Goal: Check status: Check status

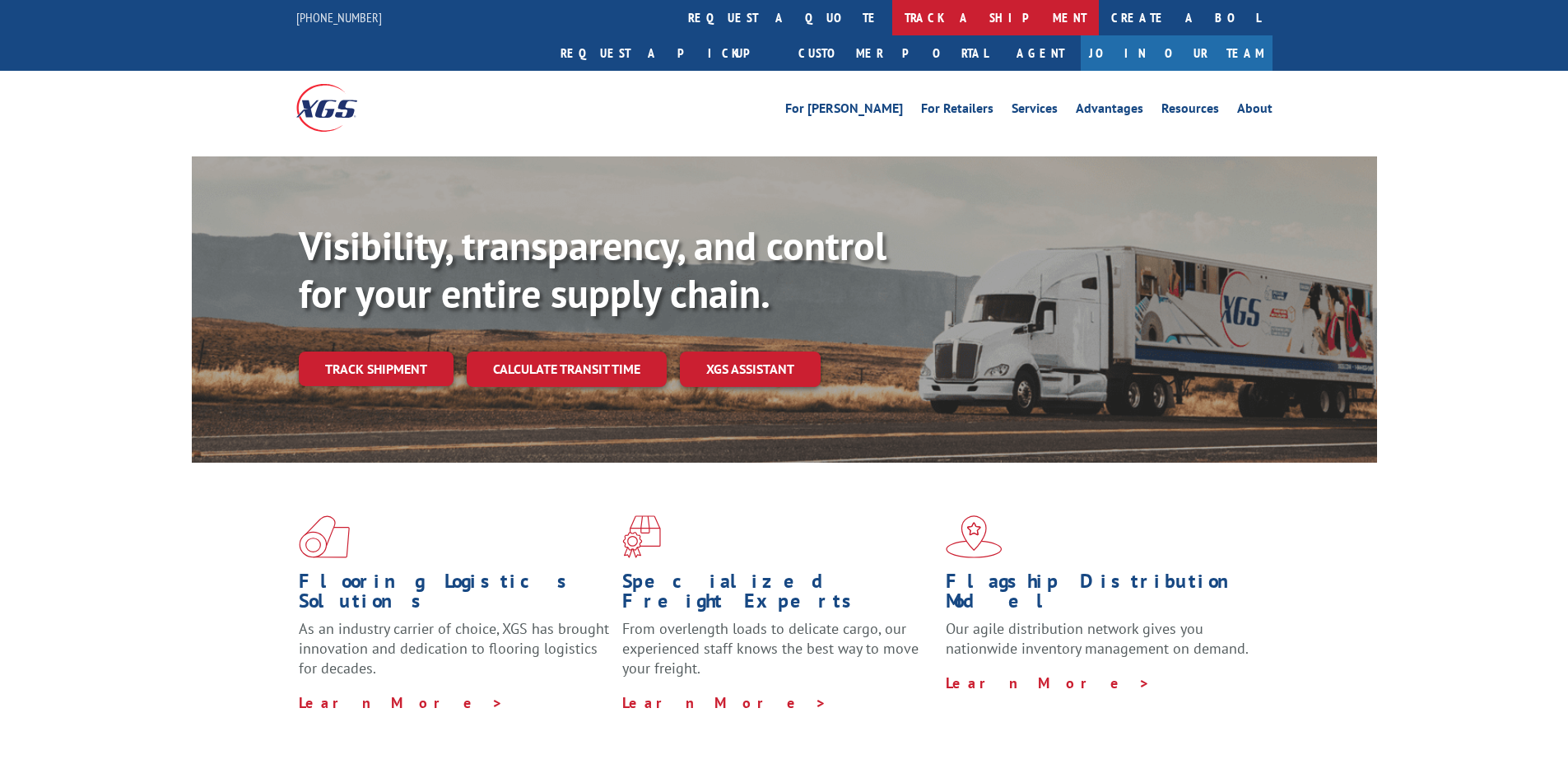
click at [892, 13] on link "track a shipment" at bounding box center [996, 18] width 207 height 35
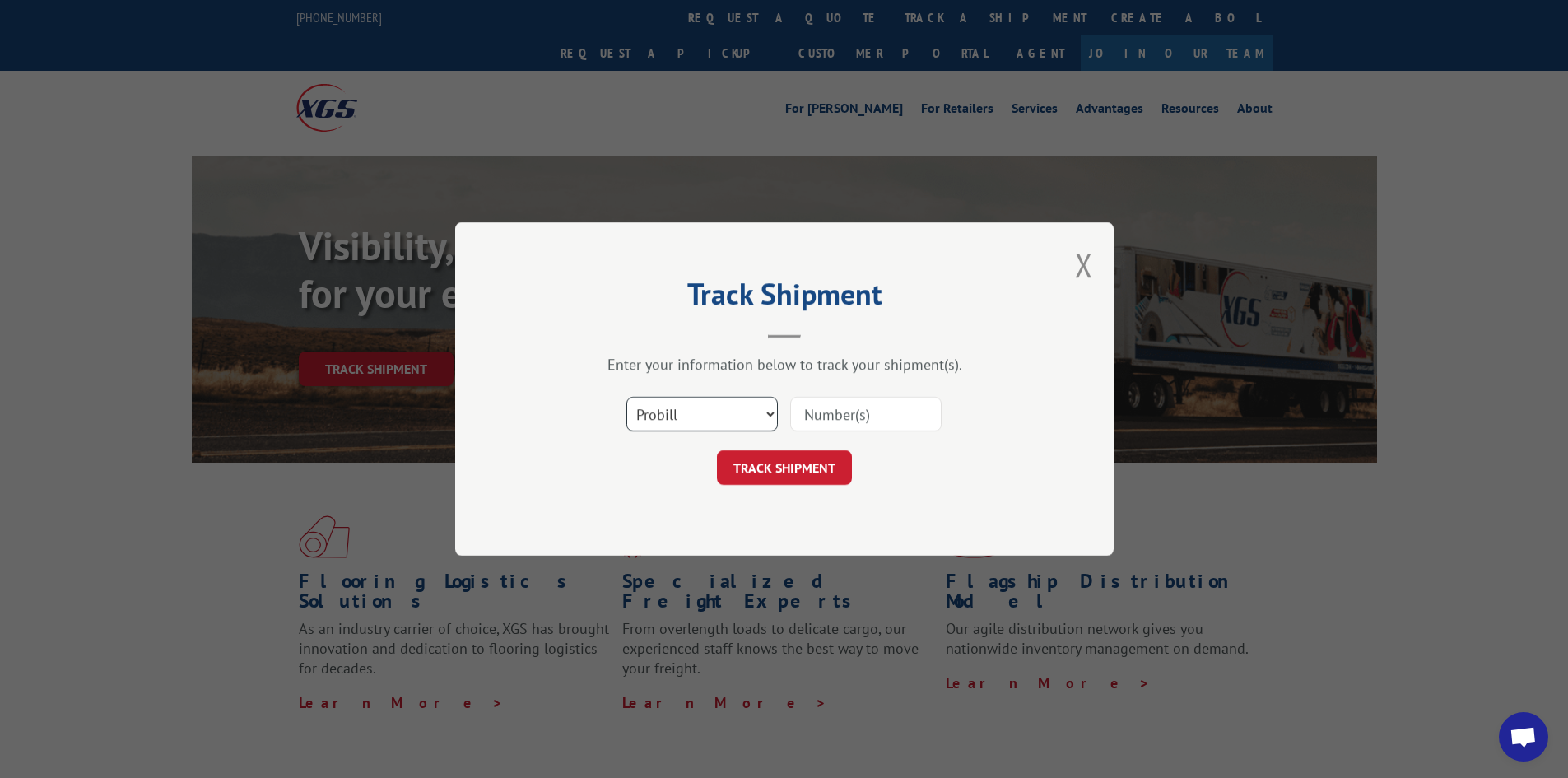
click at [768, 411] on select "Select category... Probill BOL PO" at bounding box center [702, 414] width 152 height 34
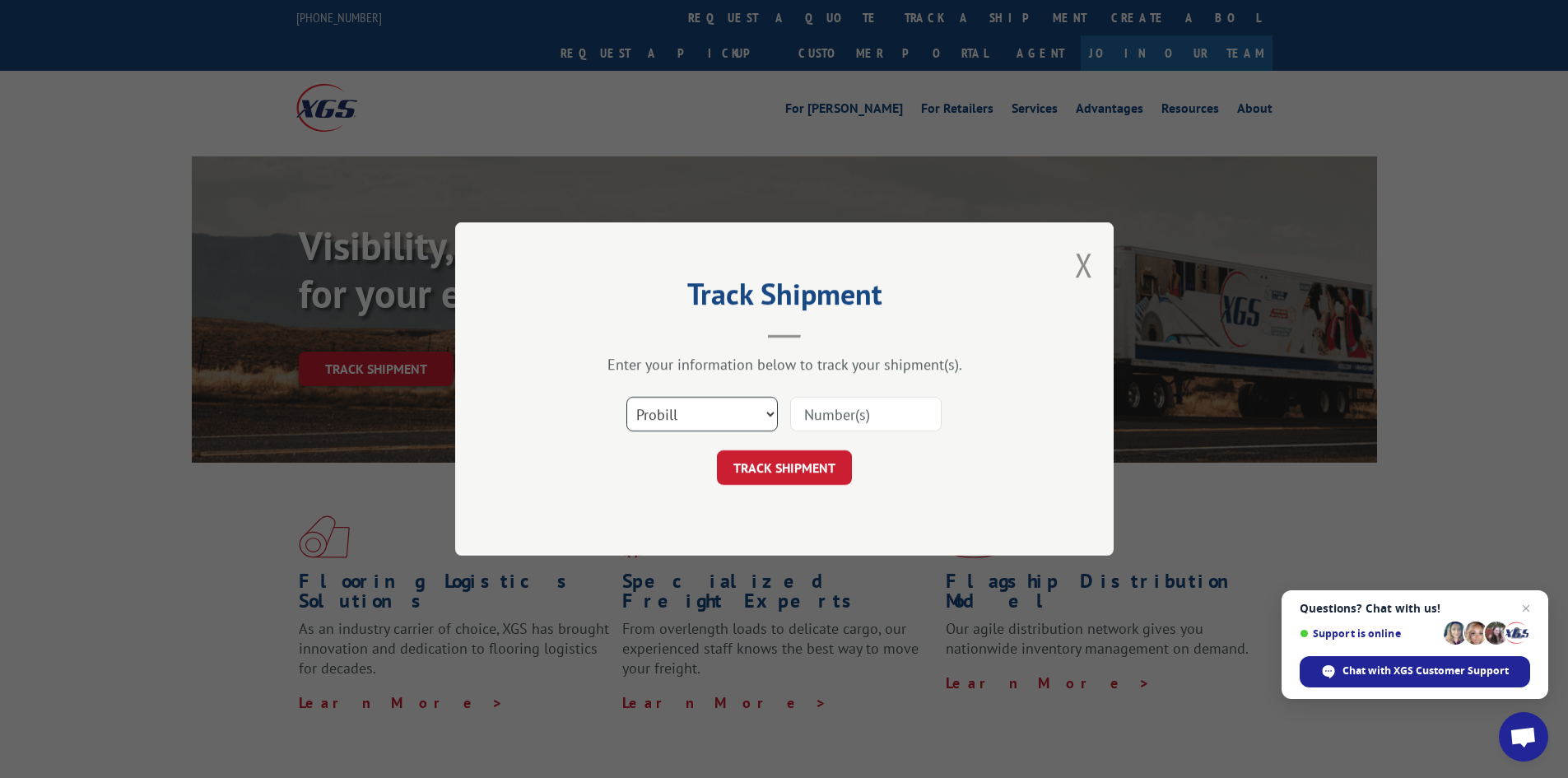
select select "bol"
click at [626, 397] on select "Select category... Probill BOL PO" at bounding box center [702, 414] width 152 height 34
click at [827, 408] on input at bounding box center [866, 414] width 152 height 34
paste input "7045825"
type input "7045825"
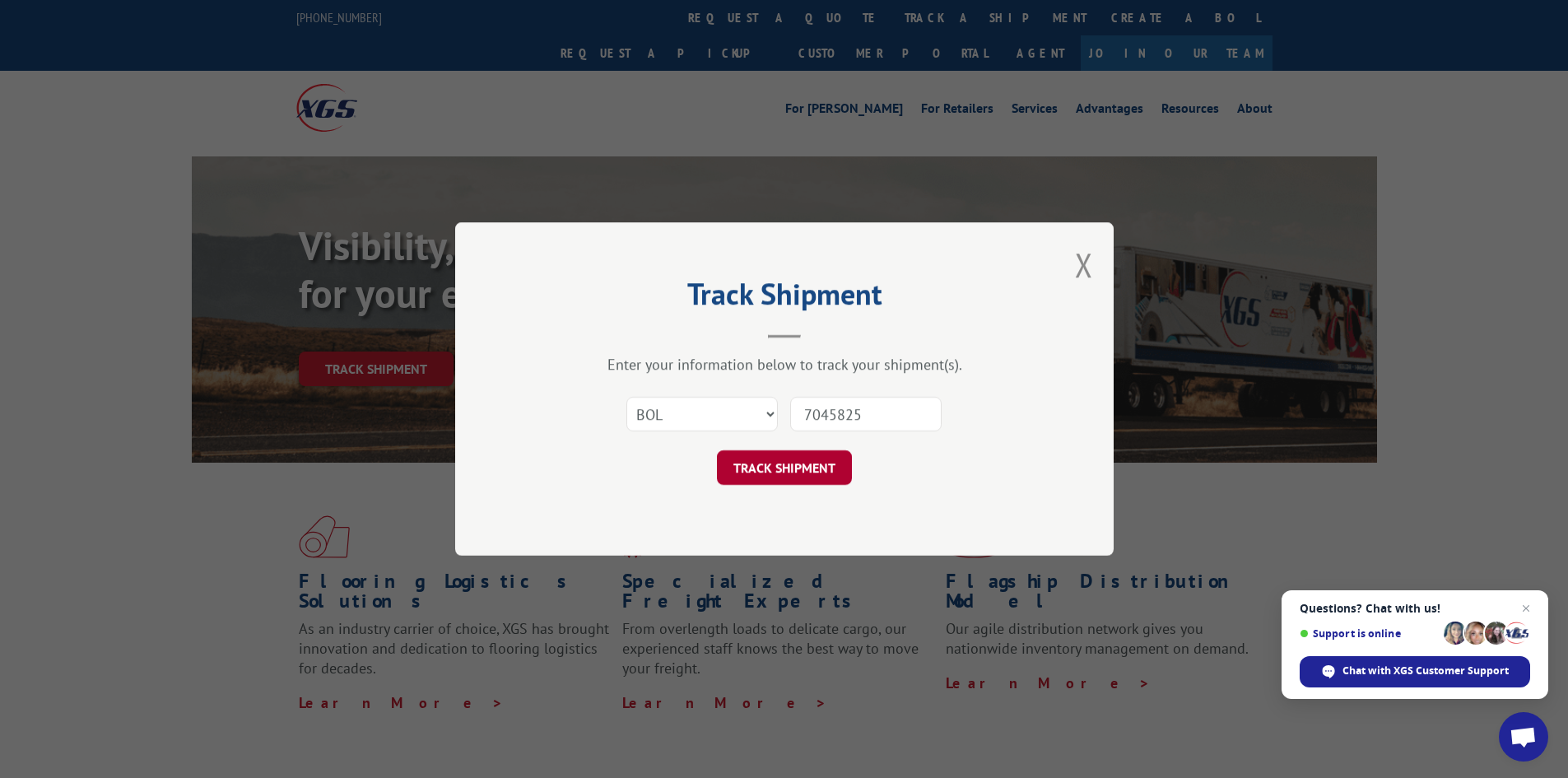
click at [803, 460] on button "TRACK SHIPMENT" at bounding box center [785, 467] width 135 height 34
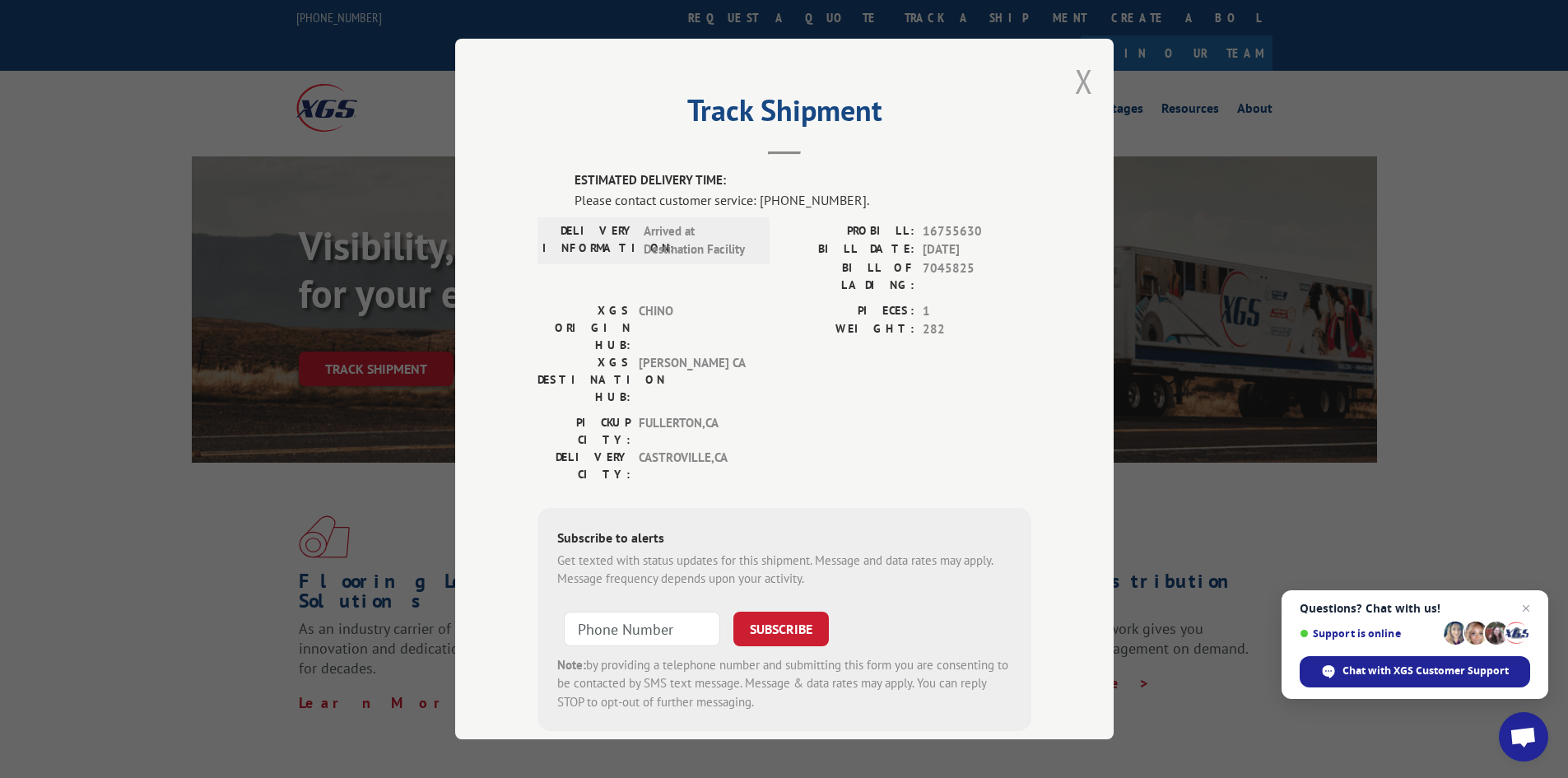
click at [1075, 81] on button "Close modal" at bounding box center [1084, 81] width 18 height 43
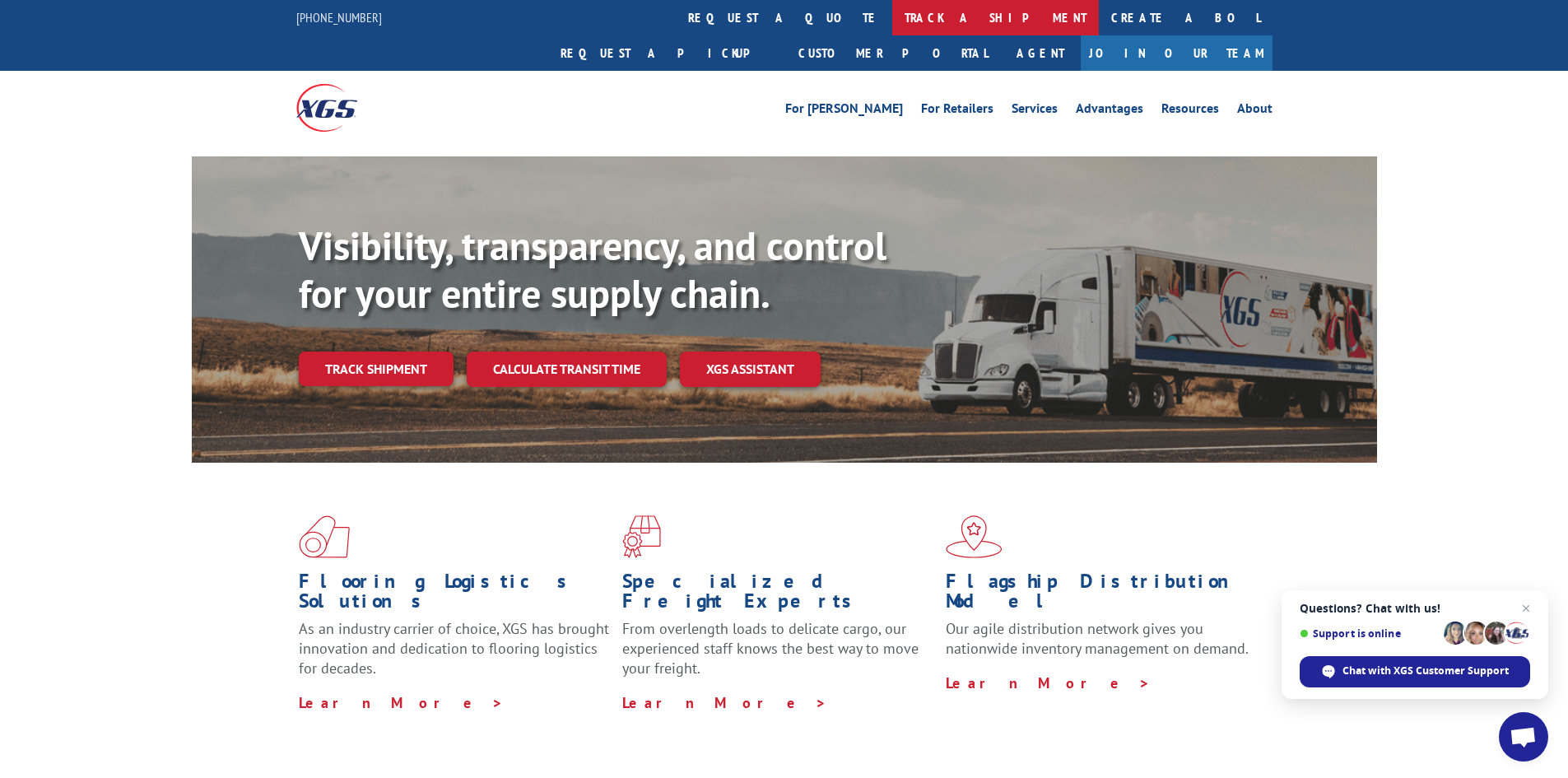
click at [892, 13] on link "track a shipment" at bounding box center [996, 18] width 207 height 35
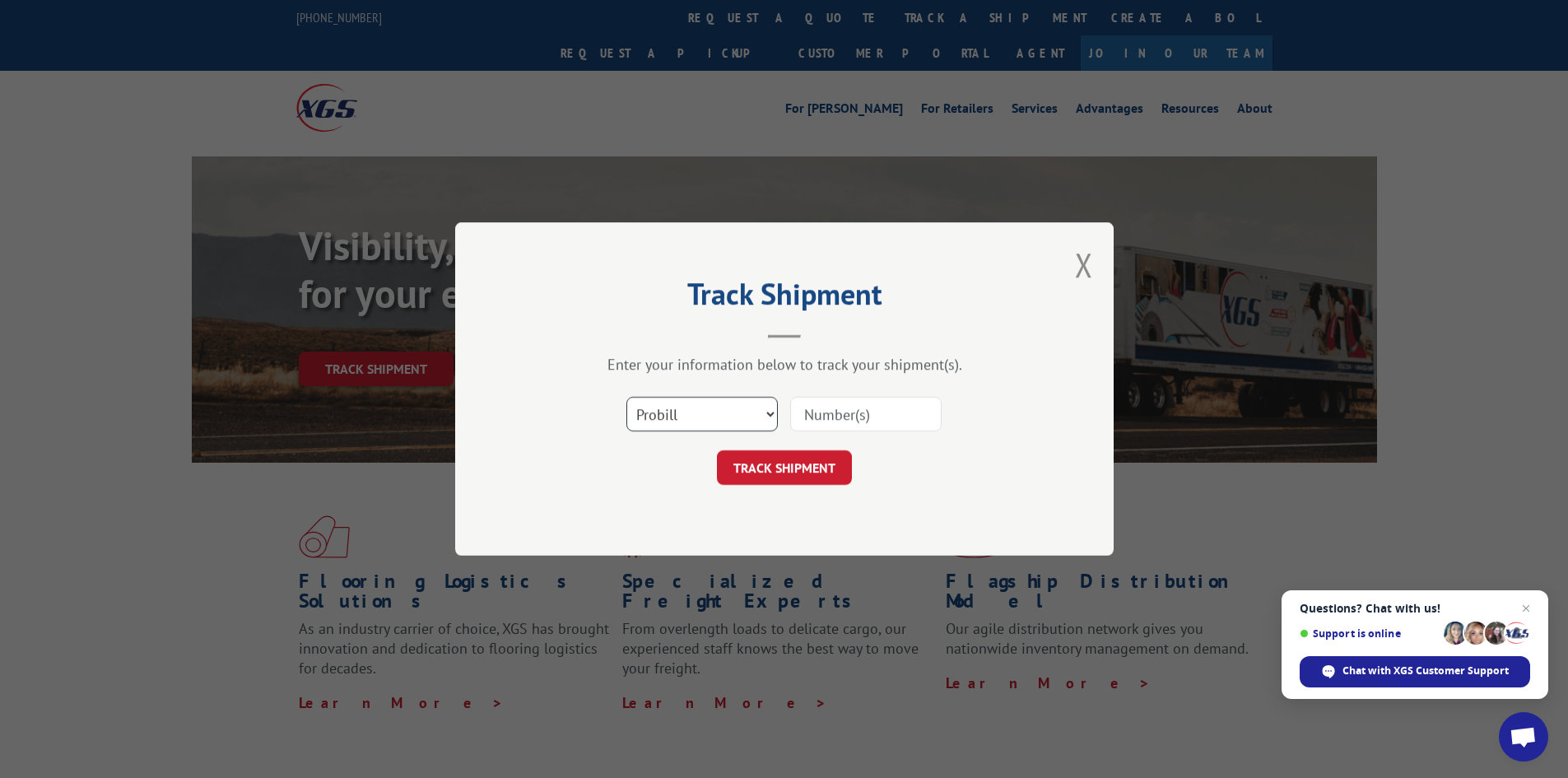
click at [768, 407] on select "Select category... Probill BOL PO" at bounding box center [702, 414] width 152 height 34
select select "bol"
click at [626, 397] on select "Select category... Probill BOL PO" at bounding box center [702, 414] width 152 height 34
click at [807, 413] on input at bounding box center [866, 414] width 152 height 34
paste input "7045825"
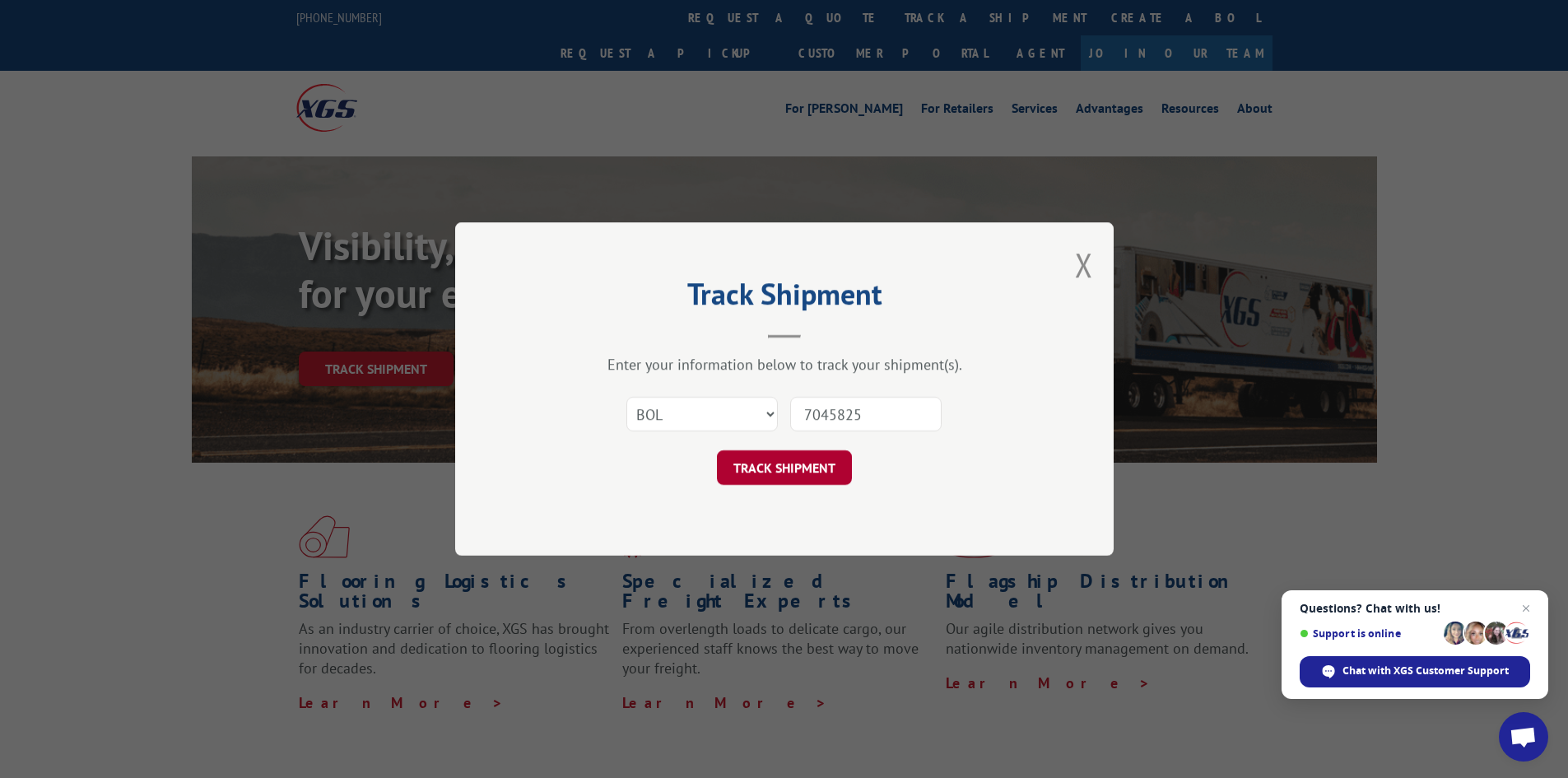
type input "7045825"
click at [787, 454] on button "TRACK SHIPMENT" at bounding box center [785, 467] width 135 height 34
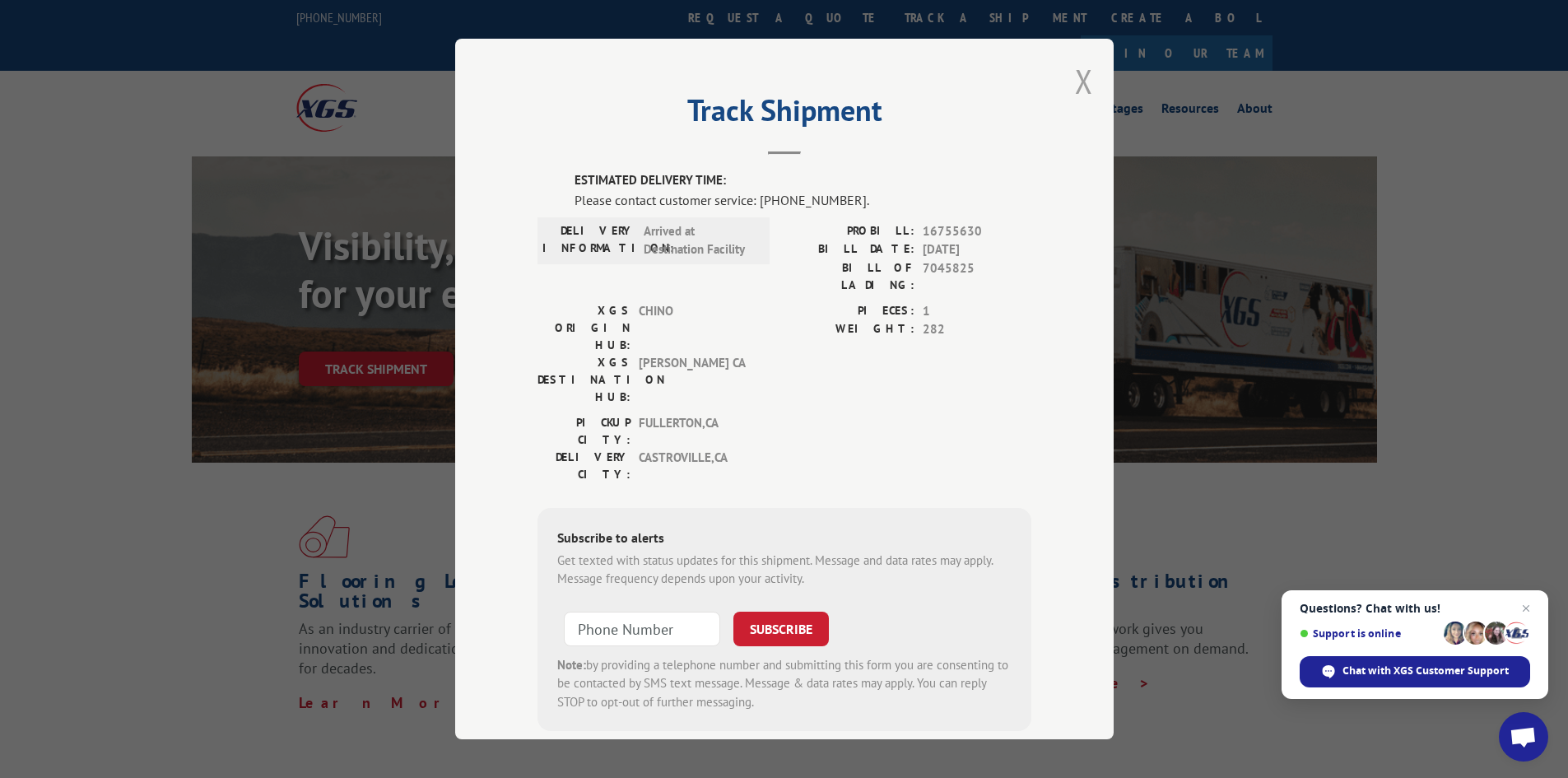
click at [1075, 79] on button "Close modal" at bounding box center [1084, 81] width 18 height 43
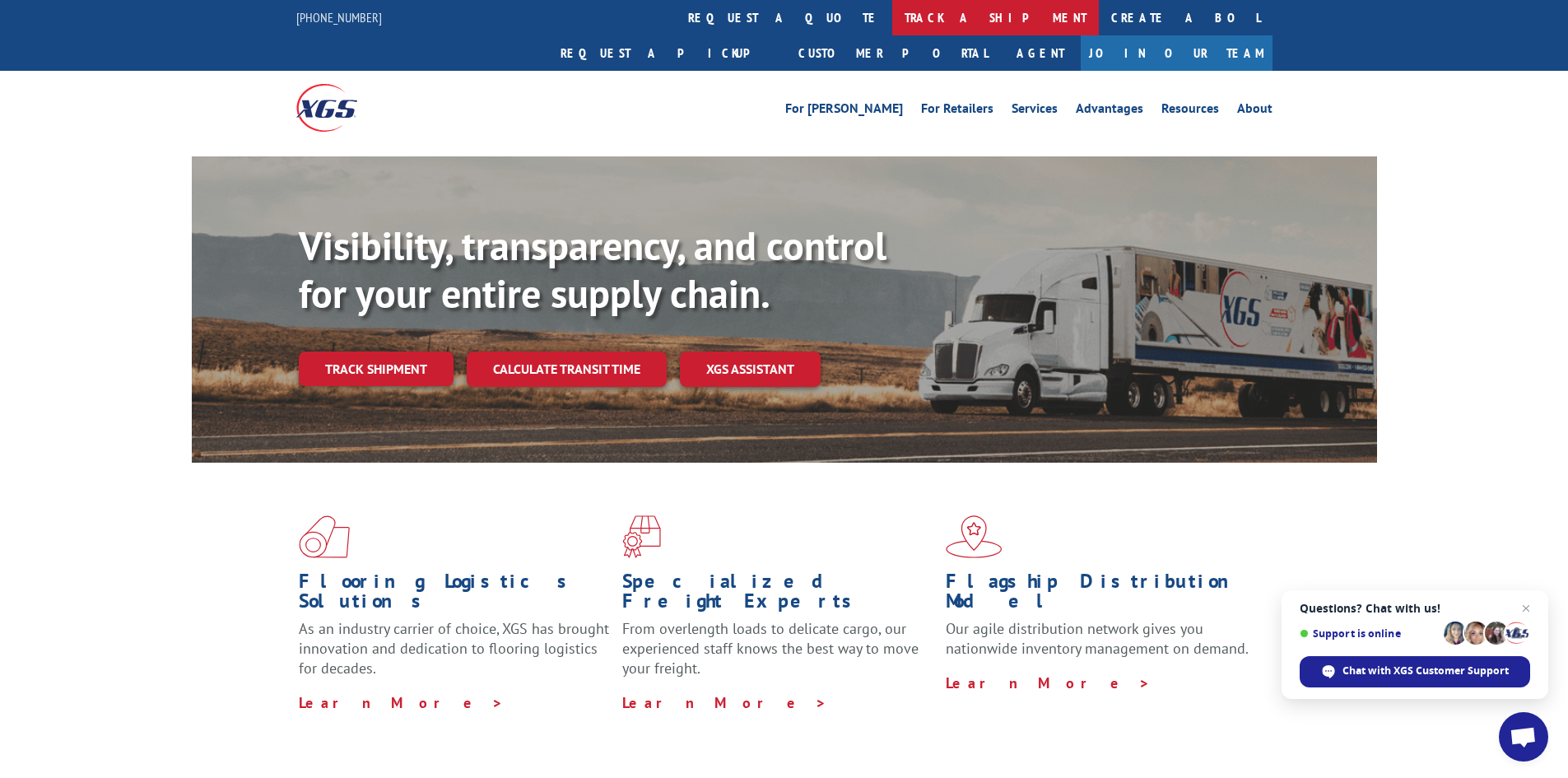
click at [892, 22] on link "track a shipment" at bounding box center [996, 18] width 207 height 35
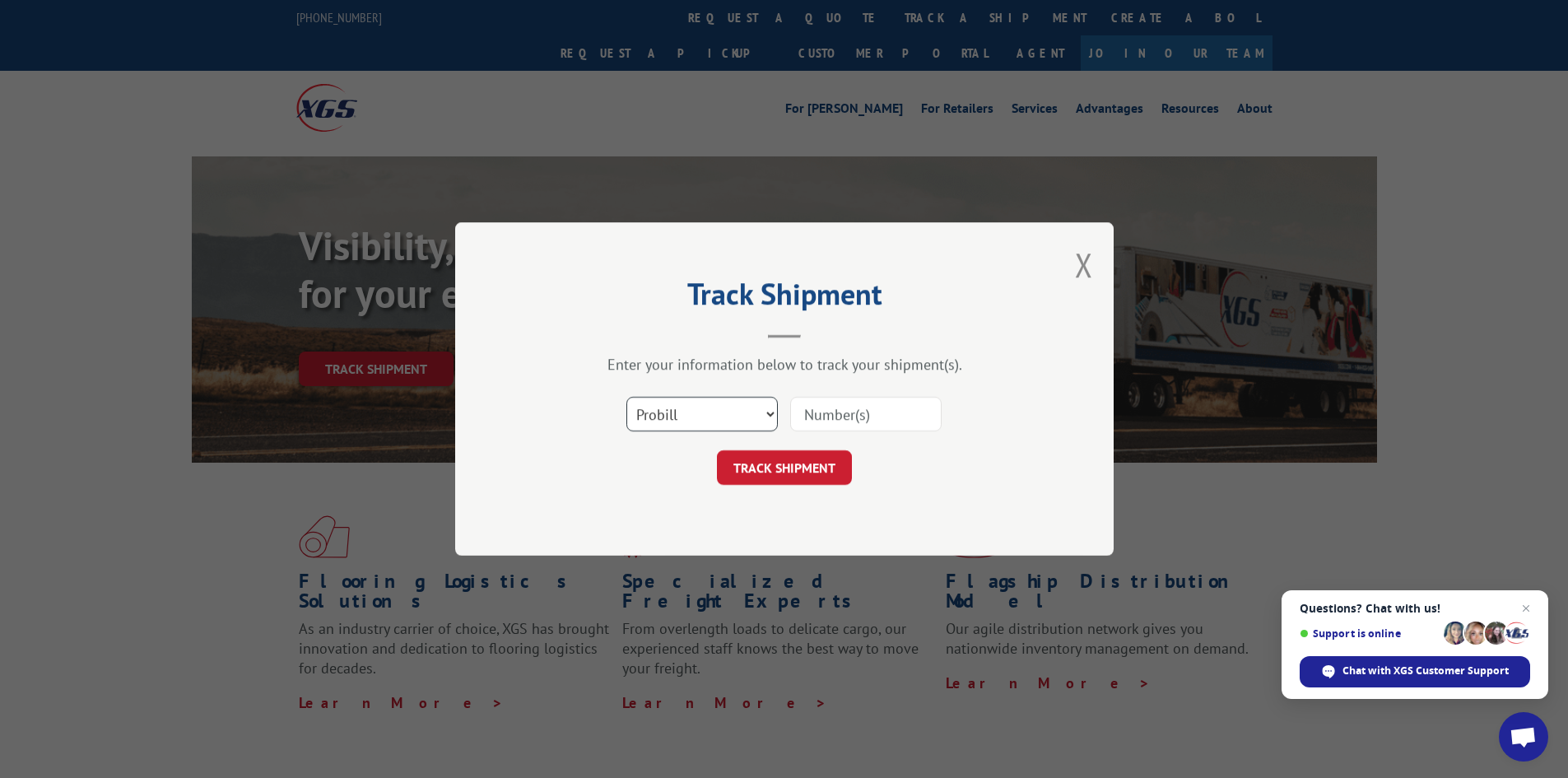
click at [762, 408] on select "Select category... Probill BOL PO" at bounding box center [702, 414] width 152 height 34
select select "bol"
click at [626, 397] on select "Select category... Probill BOL PO" at bounding box center [702, 414] width 152 height 34
click at [806, 414] on input at bounding box center [866, 414] width 152 height 34
paste input "5513823"
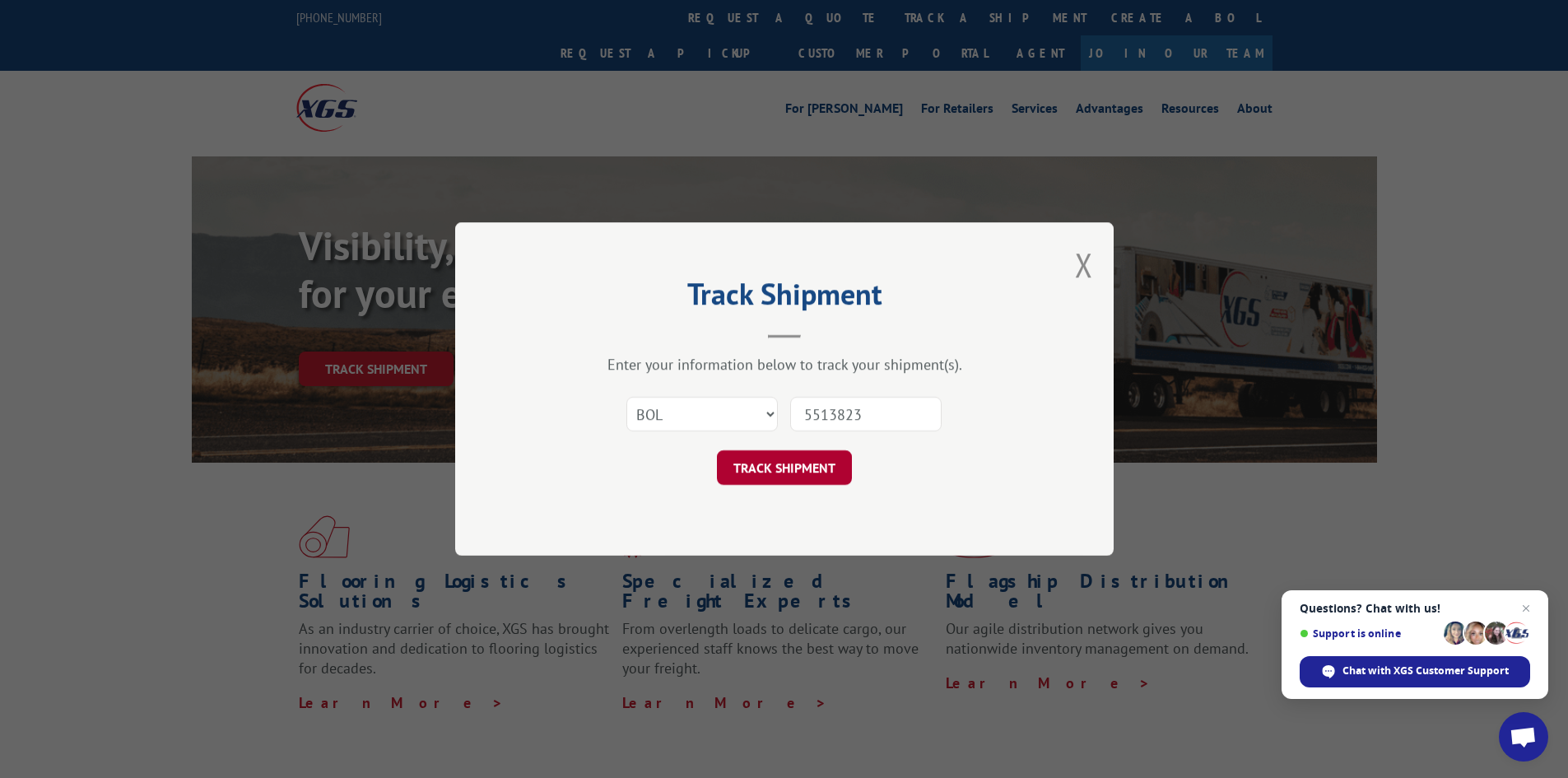
type input "5513823"
click at [785, 465] on button "TRACK SHIPMENT" at bounding box center [785, 467] width 135 height 34
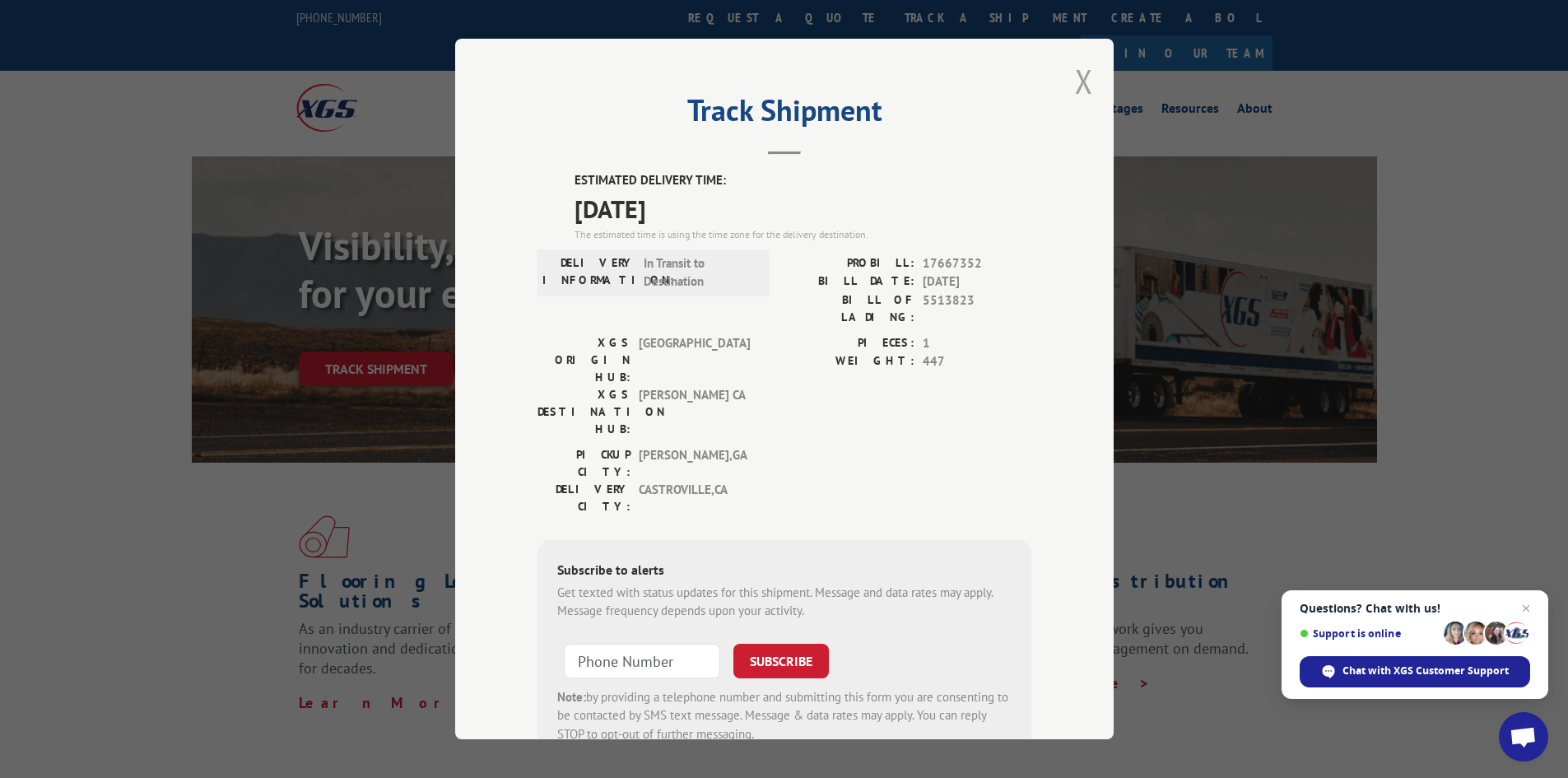
click at [1080, 74] on button "Close modal" at bounding box center [1084, 81] width 18 height 43
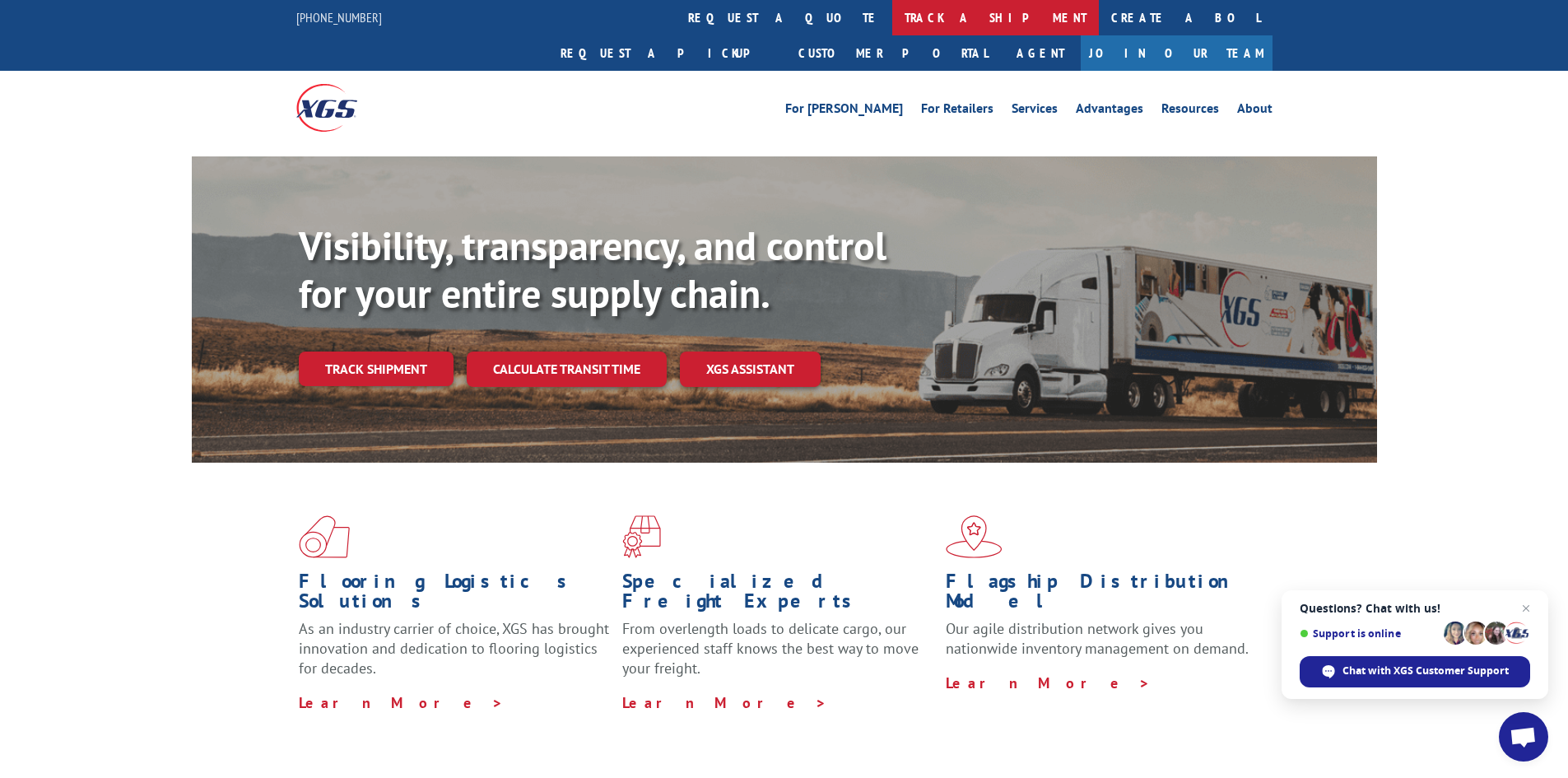
click at [892, 19] on link "track a shipment" at bounding box center [996, 18] width 207 height 35
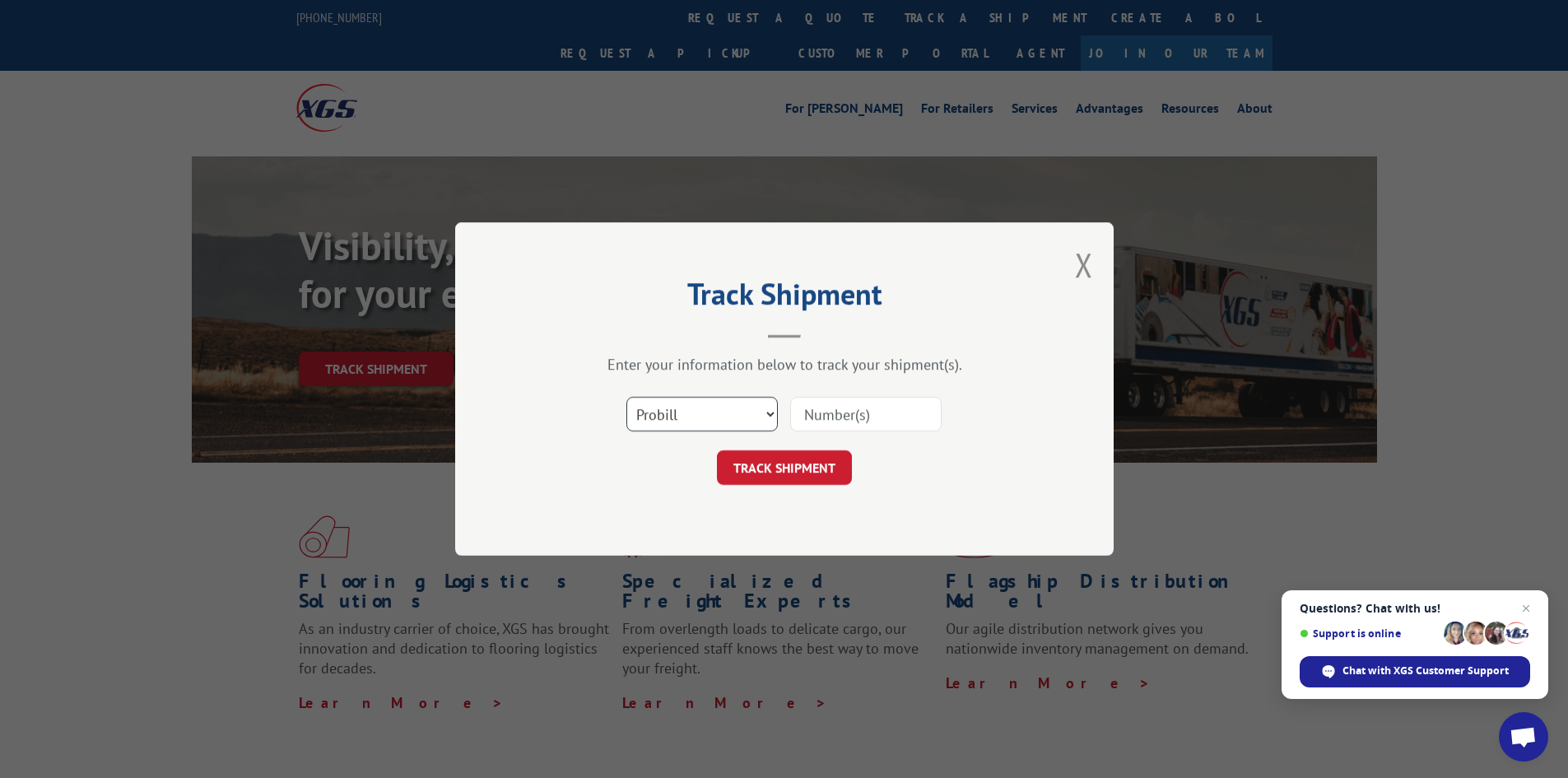
click at [768, 409] on select "Select category... Probill BOL PO" at bounding box center [702, 414] width 152 height 34
select select "bol"
click at [626, 397] on select "Select category... Probill BOL PO" at bounding box center [702, 414] width 152 height 34
click at [825, 403] on input at bounding box center [866, 414] width 152 height 34
paste input "7045825"
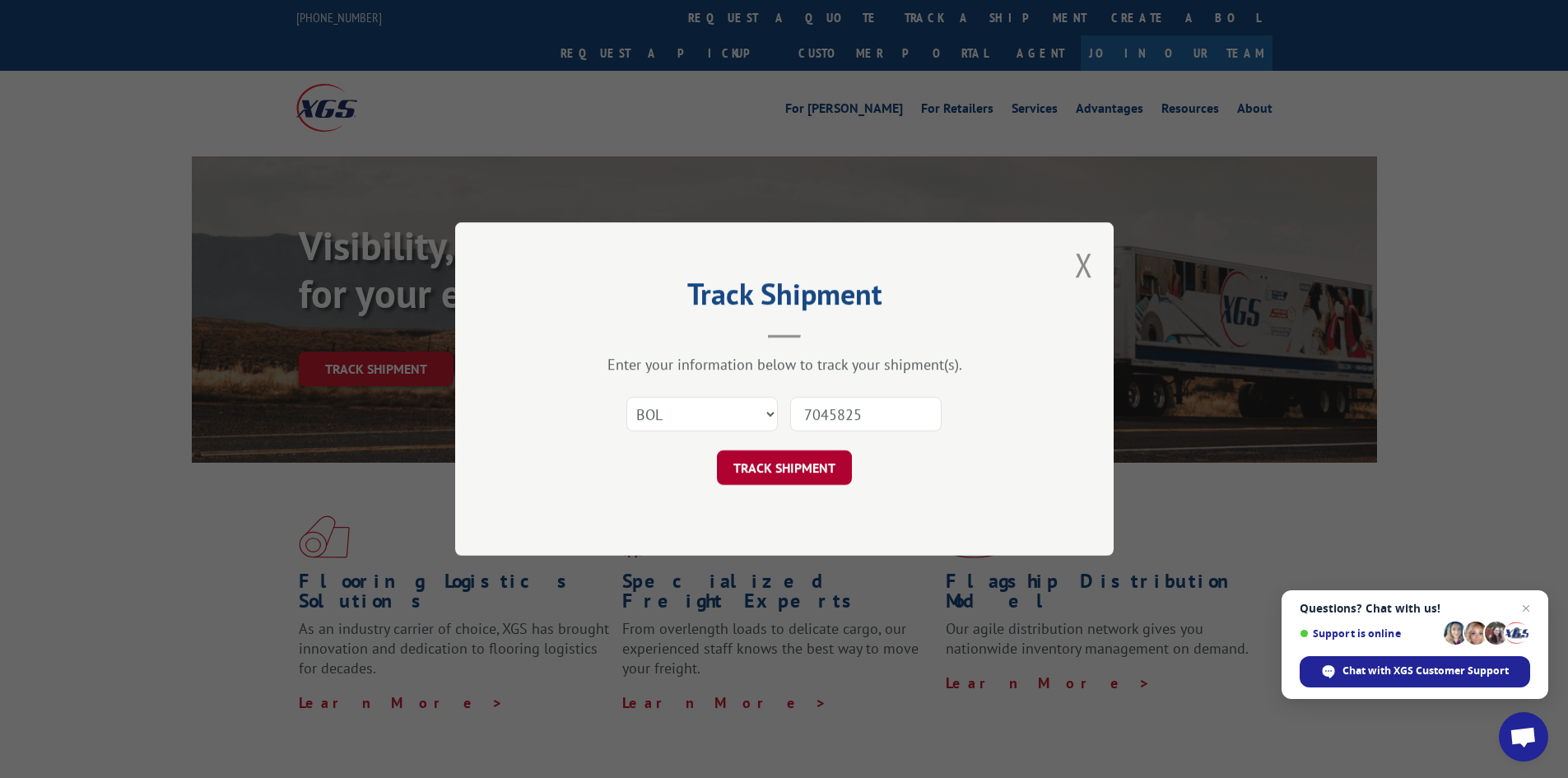
type input "7045825"
click at [790, 458] on button "TRACK SHIPMENT" at bounding box center [785, 467] width 135 height 34
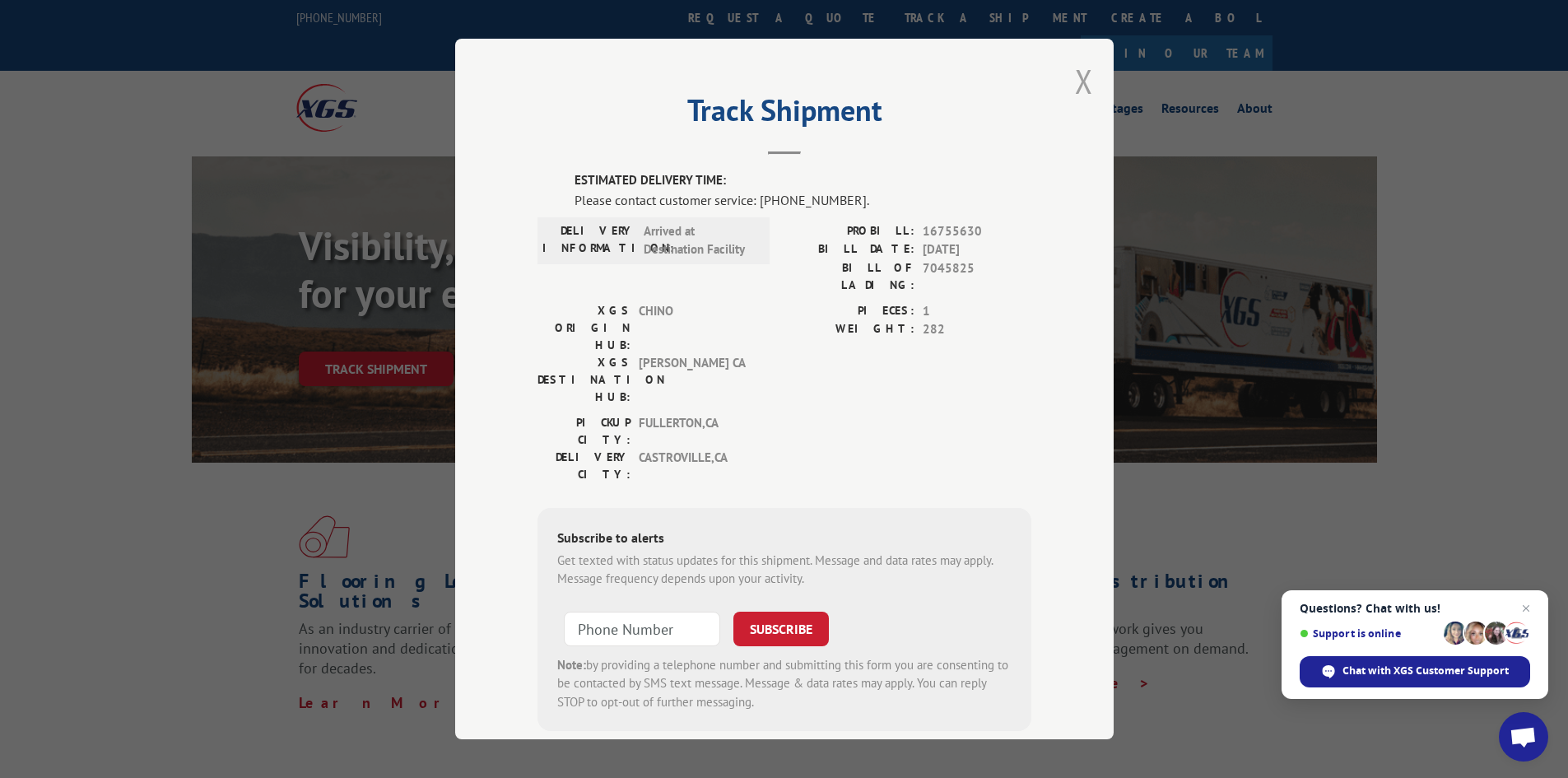
click at [1076, 81] on button "Close modal" at bounding box center [1084, 81] width 18 height 43
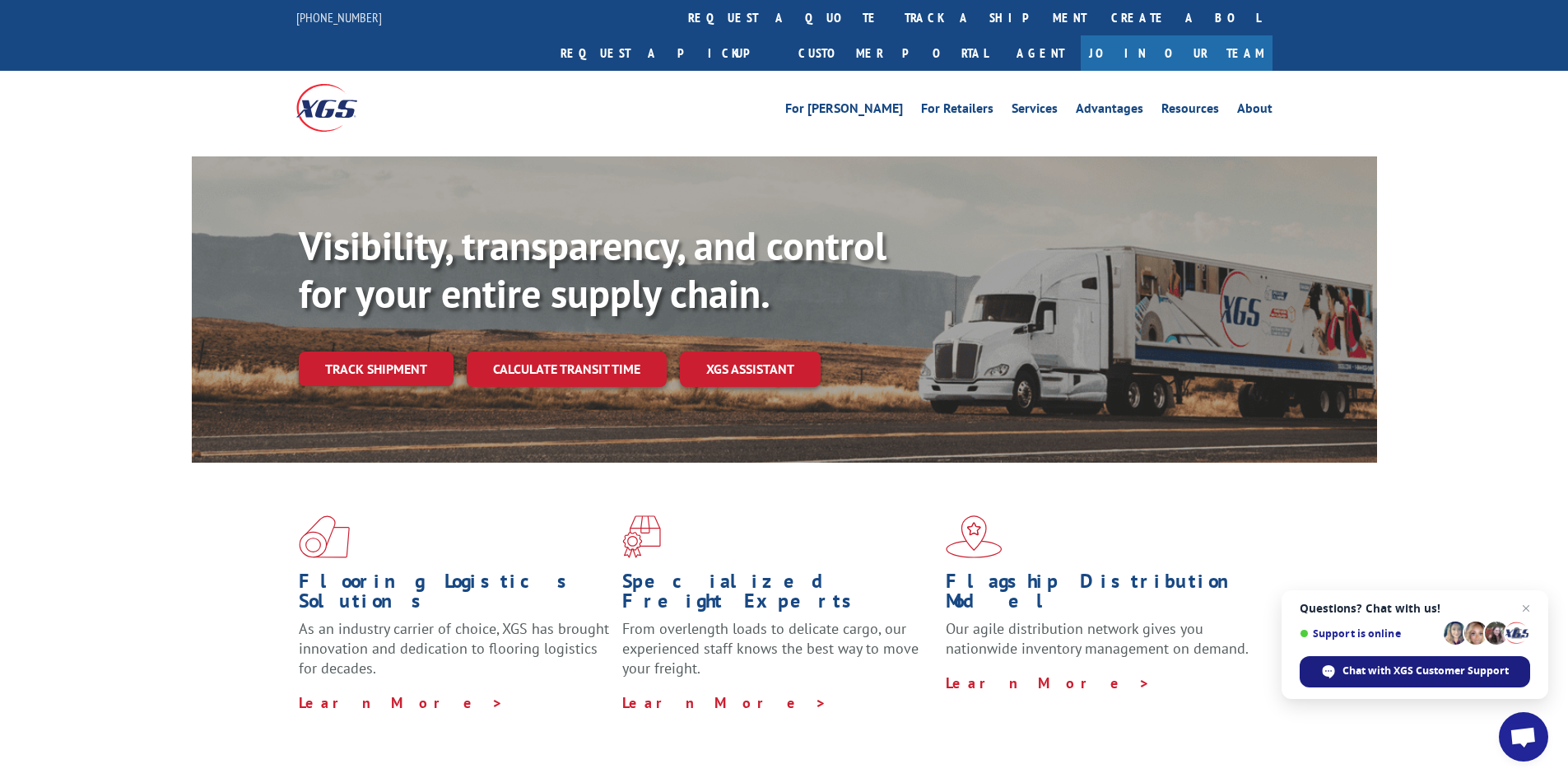
click at [1434, 664] on span "Chat with XGS Customer Support" at bounding box center [1425, 670] width 166 height 15
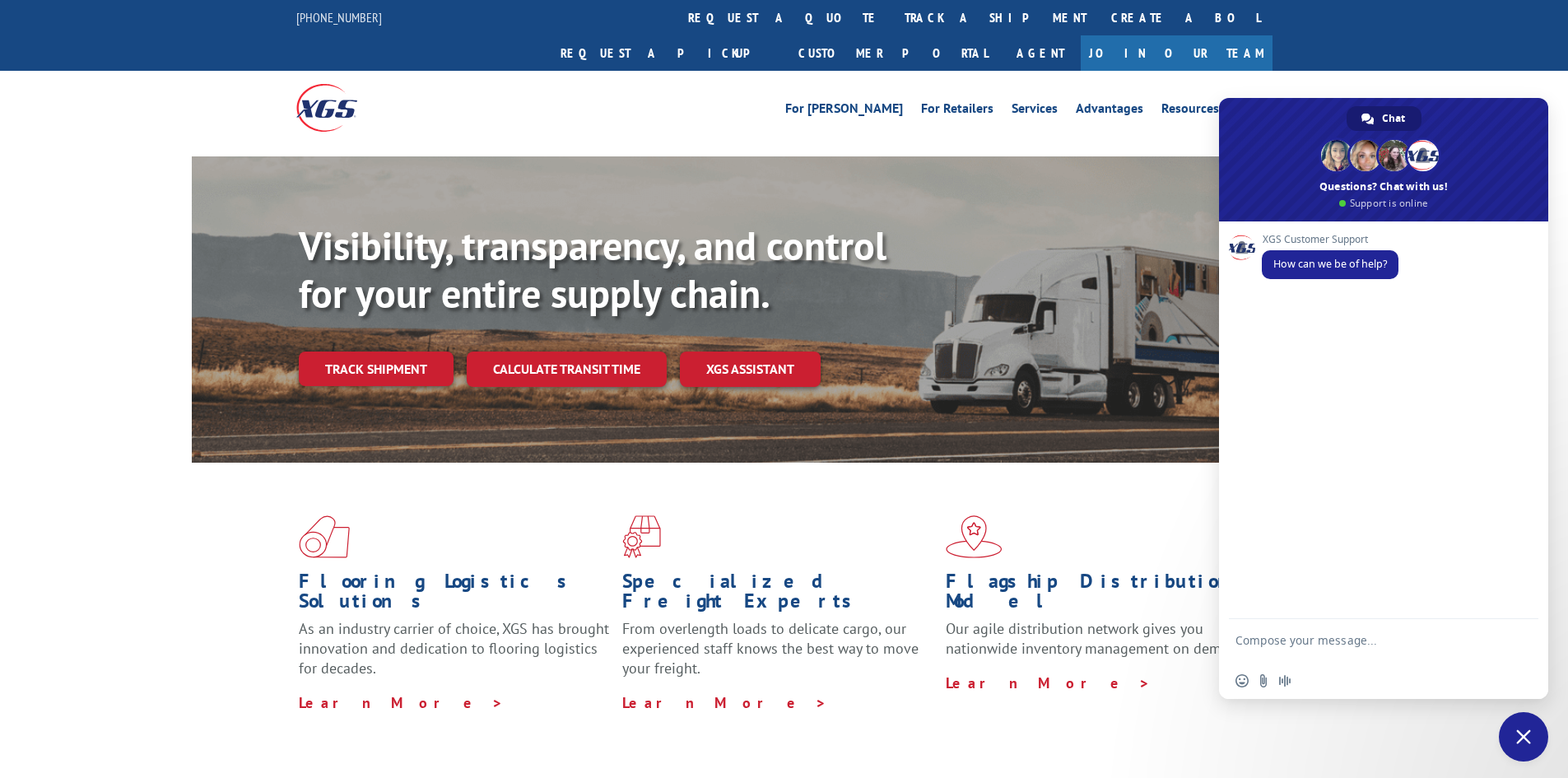
click at [1295, 635] on textarea "Compose your message..." at bounding box center [1365, 648] width 260 height 30
click at [1398, 643] on textarea "When will BOL be delivered to Castroville, CA" at bounding box center [1365, 643] width 260 height 15
click at [1480, 640] on textarea "When will BOL be delivered to JW Flooring in Castroville, CA" at bounding box center [1365, 648] width 260 height 30
click at [1320, 655] on textarea "When will BOL be delivered to JW Flooring in Castroville, CA" at bounding box center [1365, 648] width 260 height 30
type textarea "When will BOL be delivered to JW Flooring in [GEOGRAPHIC_DATA]"
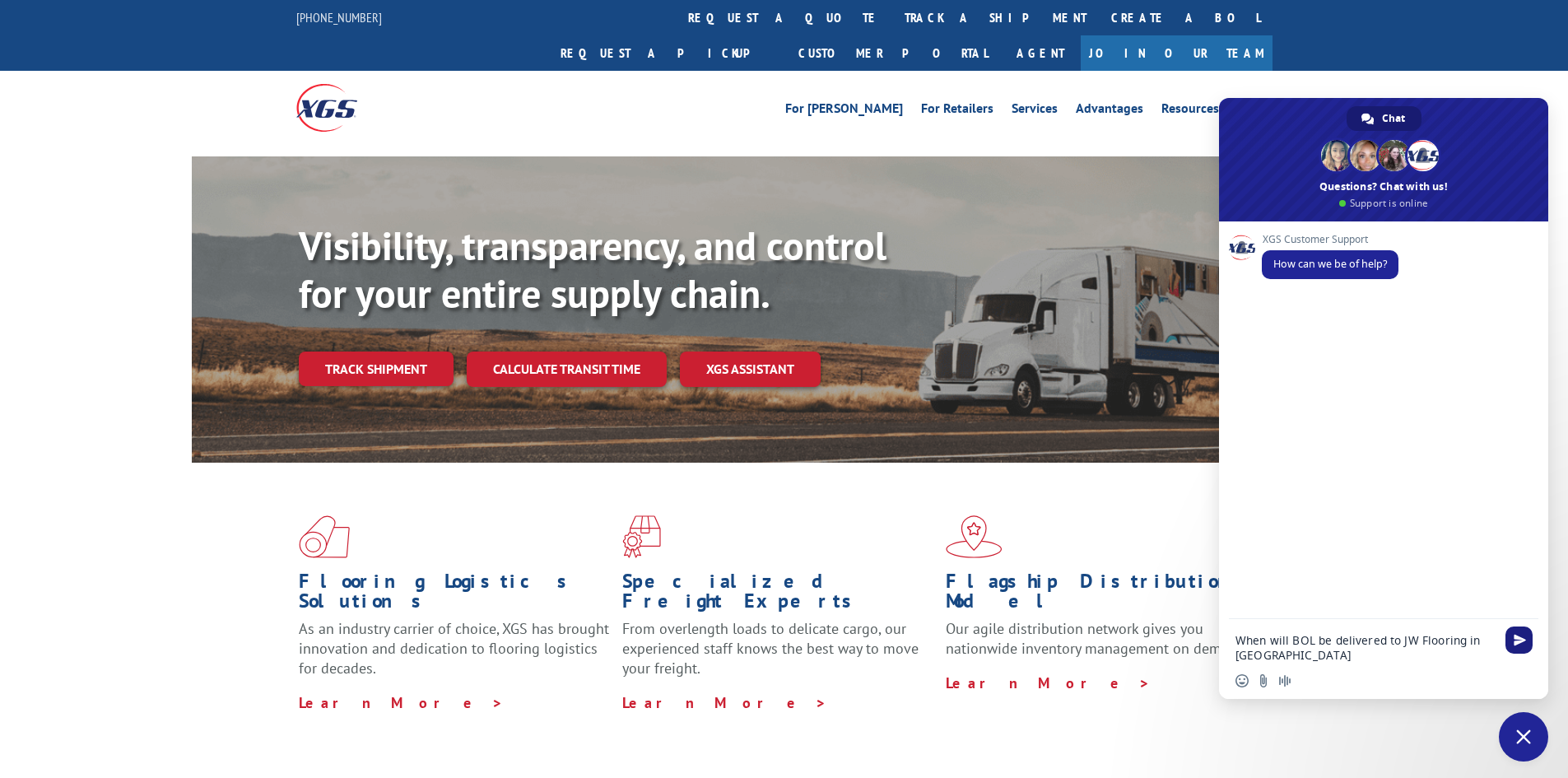
click at [1515, 638] on span "Send" at bounding box center [1520, 640] width 13 height 13
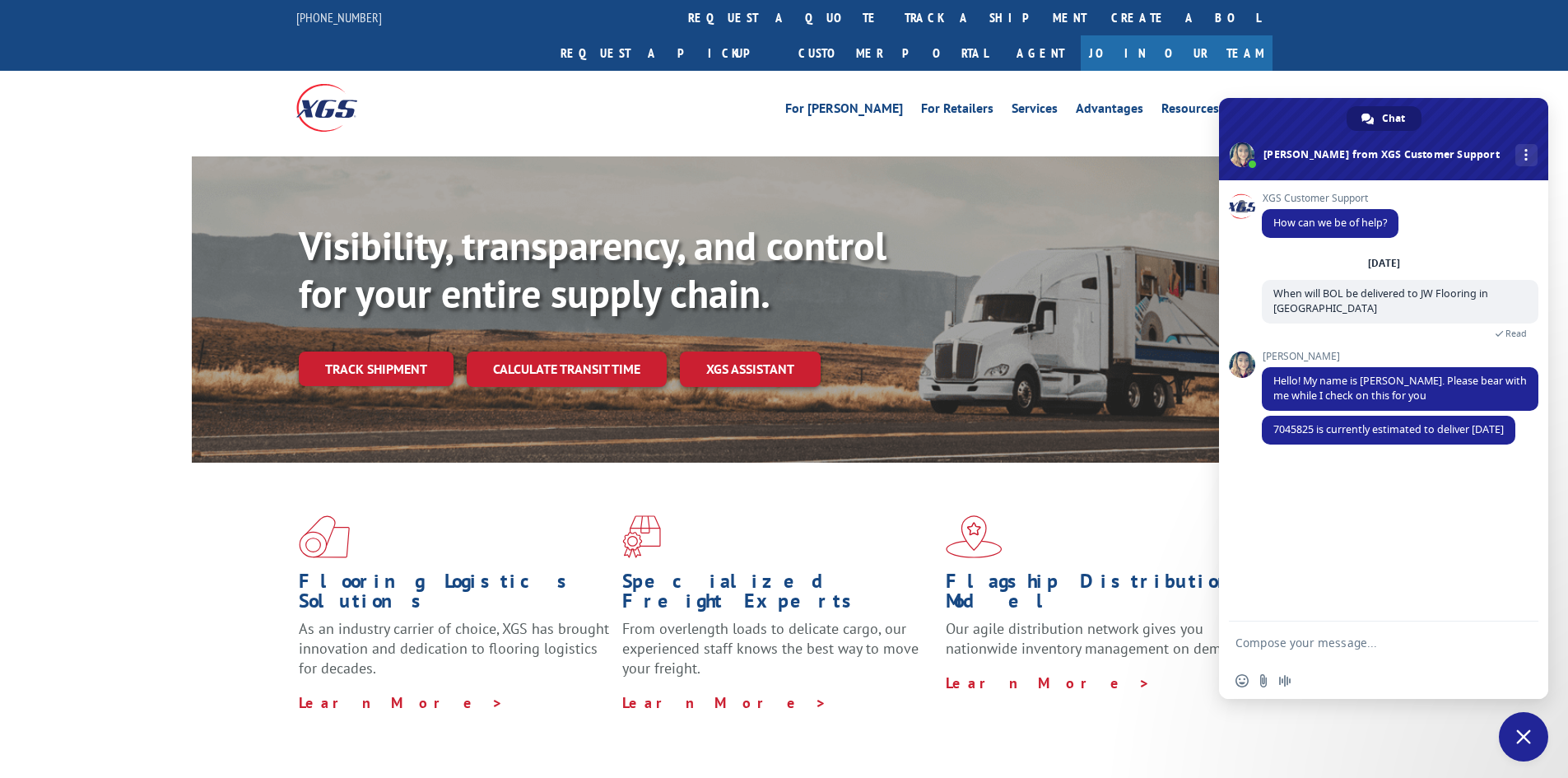
click at [1273, 644] on textarea "Compose your message..." at bounding box center [1365, 643] width 260 height 15
type textarea "could it possibly be delivered [DATE][DATE]"
click at [1516, 640] on span "Send" at bounding box center [1520, 640] width 13 height 13
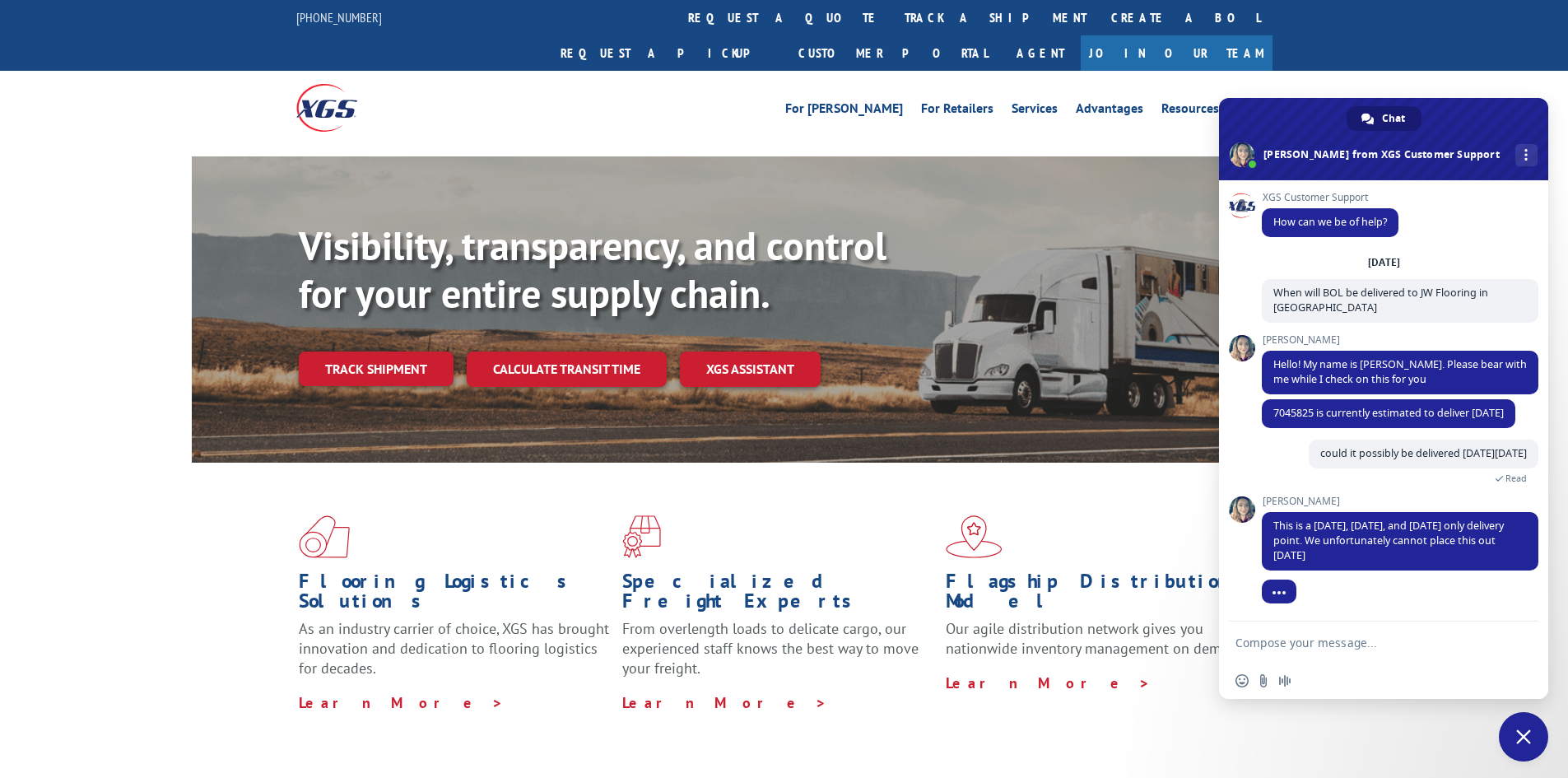
scroll to position [47, 0]
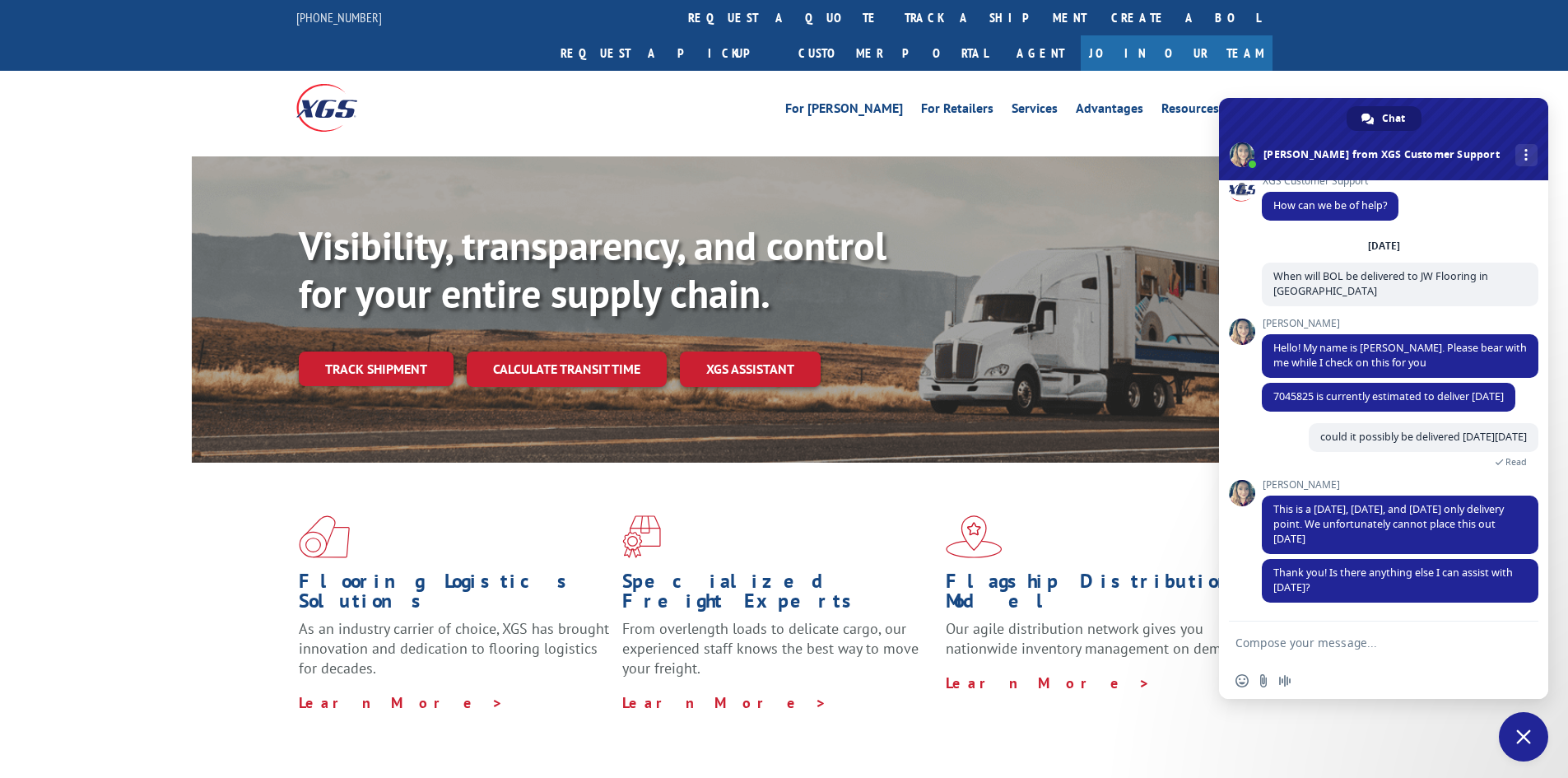
click at [1360, 629] on form at bounding box center [1365, 643] width 260 height 44
click at [1361, 641] on textarea "Compose your message..." at bounding box center [1365, 643] width 260 height 15
type textarea "no"
click at [1515, 637] on span "Send" at bounding box center [1520, 642] width 13 height 13
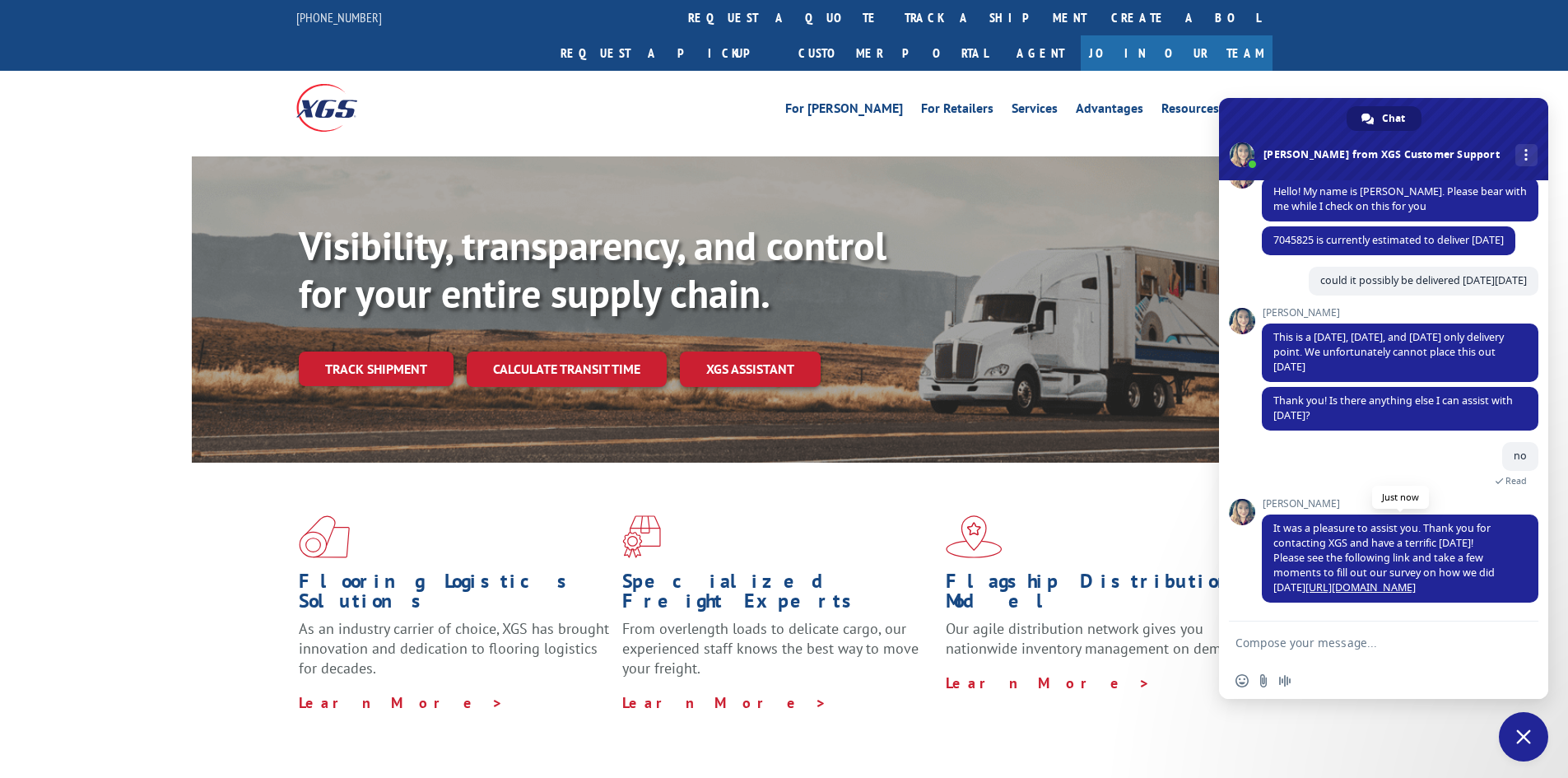
scroll to position [203, 0]
click at [1341, 585] on link "[URL][DOMAIN_NAME]" at bounding box center [1360, 587] width 110 height 14
click at [1525, 153] on span "More channels" at bounding box center [1526, 155] width 3 height 12
click at [1496, 88] on div "For Mills For Retailers Services Advantages Resources About For Mills For Retai…" at bounding box center [784, 108] width 1568 height 73
click at [1495, 88] on div "For Mills For Retailers Services Advantages Resources About For Mills For Retai…" at bounding box center [784, 108] width 1568 height 73
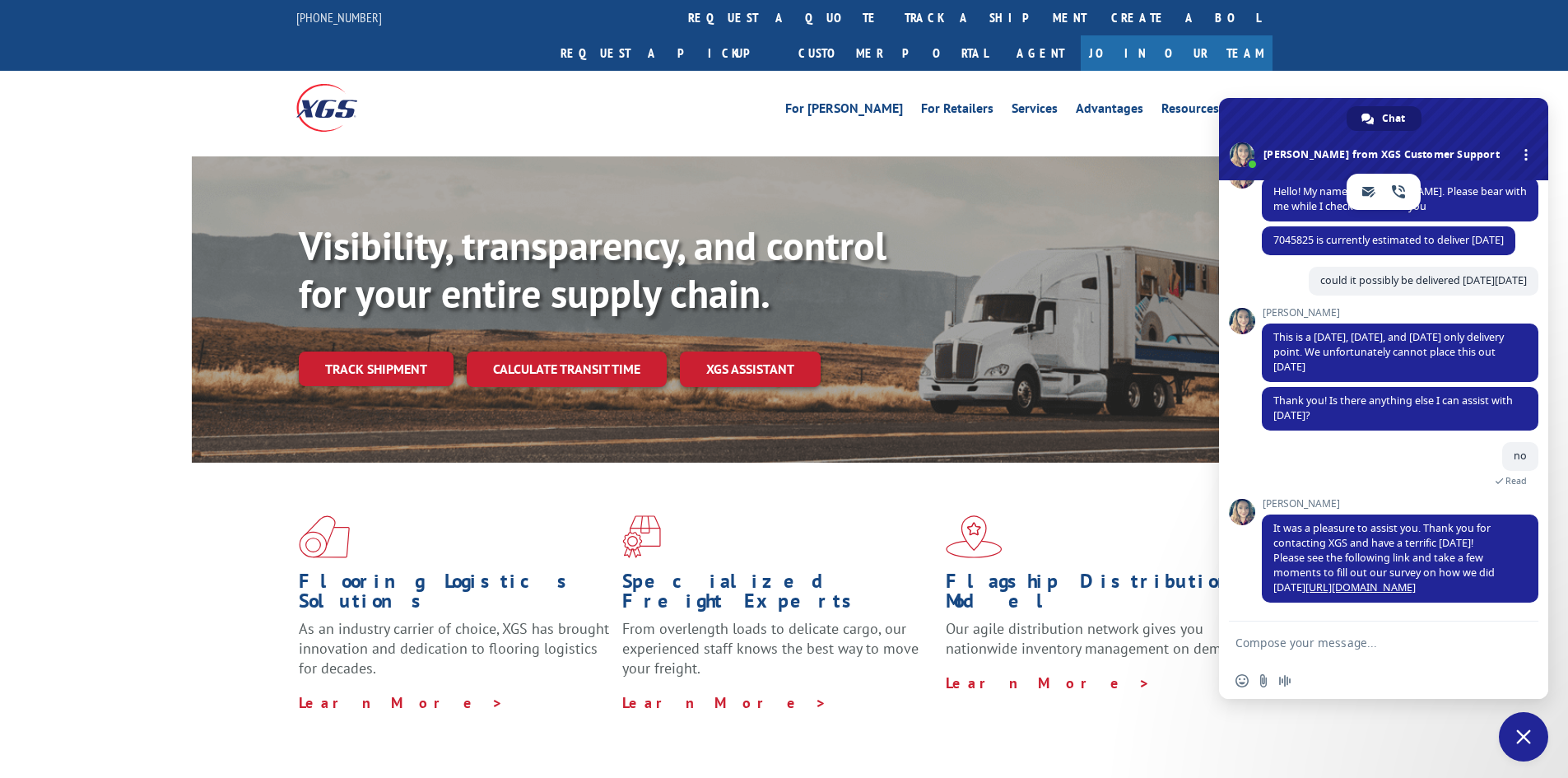
click at [1526, 730] on span "Close chat" at bounding box center [1524, 736] width 15 height 15
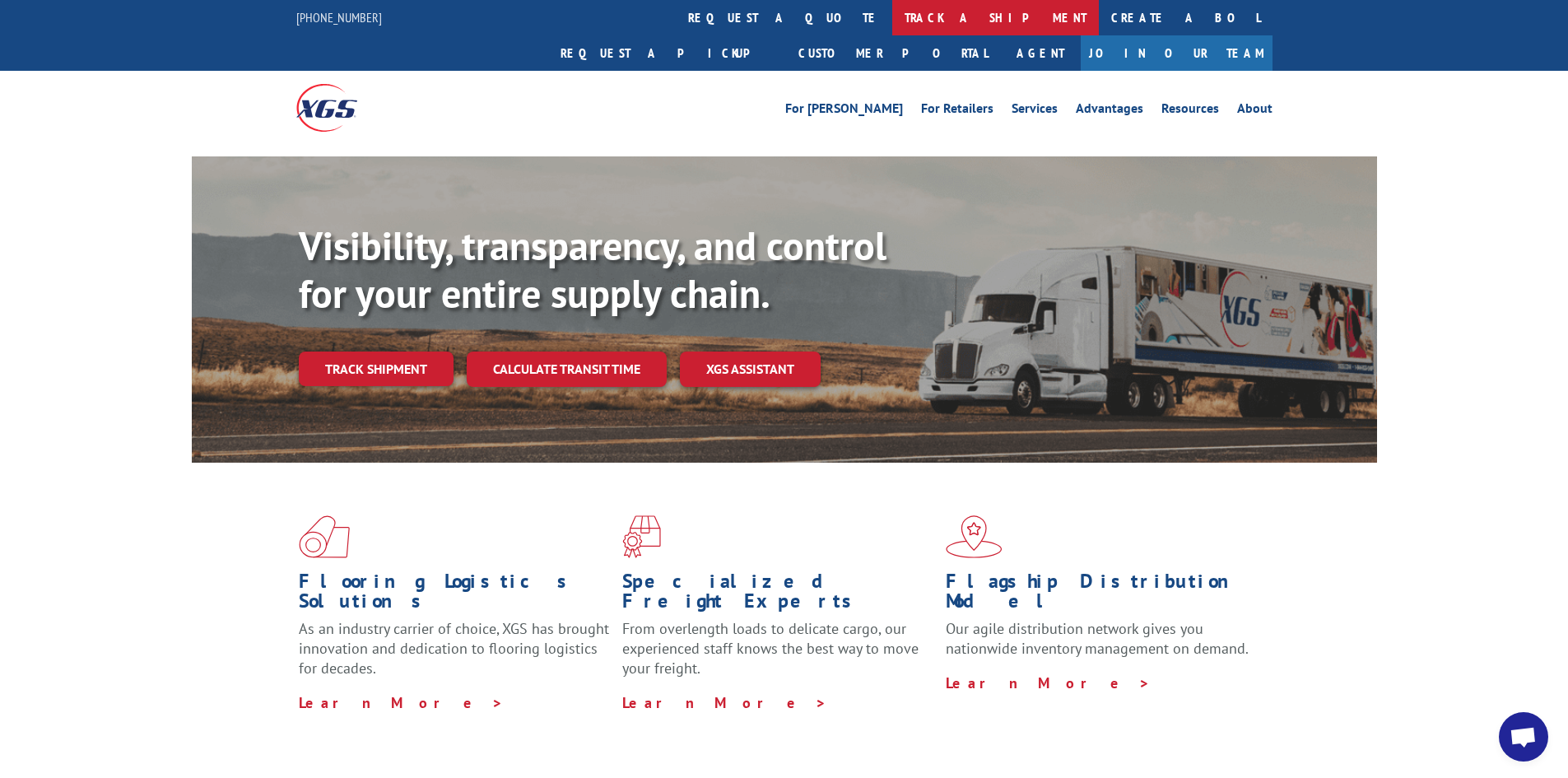
scroll to position [203, 0]
click at [892, 19] on link "track a shipment" at bounding box center [996, 18] width 207 height 35
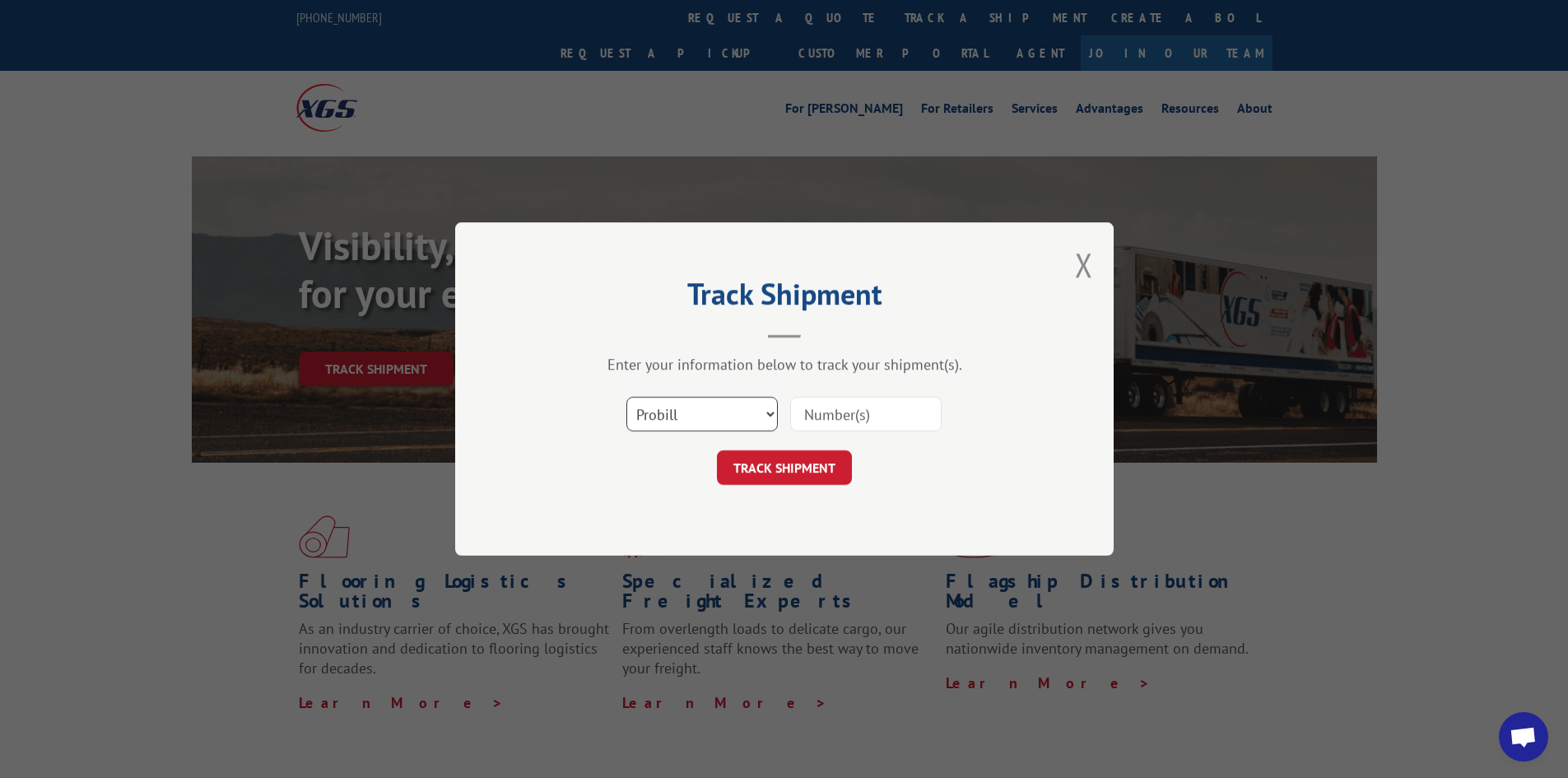
click at [736, 418] on select "Select category... Probill BOL PO" at bounding box center [702, 414] width 152 height 34
select select "bol"
click at [626, 397] on select "Select category... Probill BOL PO" at bounding box center [702, 414] width 152 height 34
click at [800, 420] on input at bounding box center [866, 414] width 152 height 34
paste input "7045825"
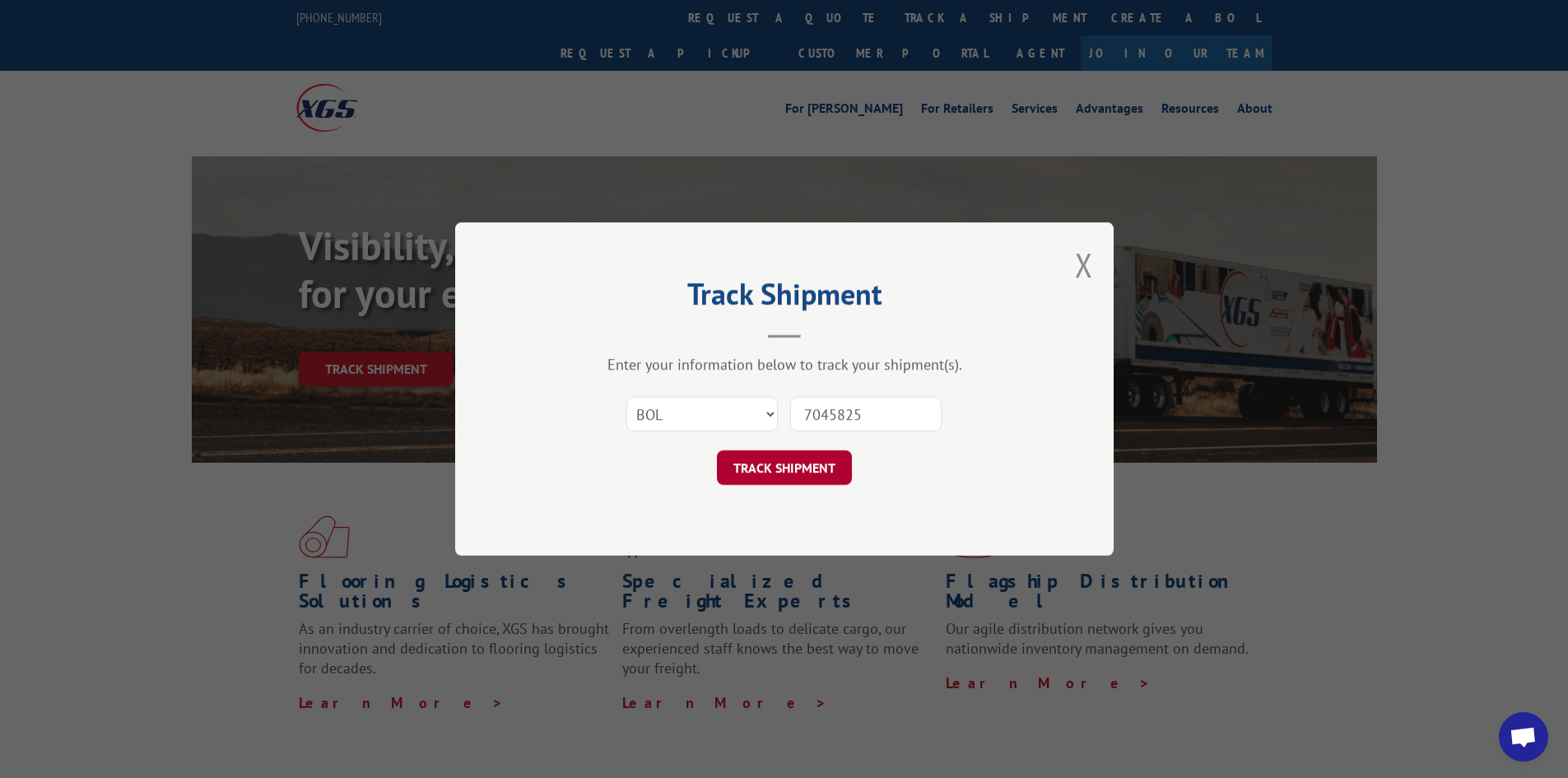
type input "7045825"
click at [797, 463] on button "TRACK SHIPMENT" at bounding box center [785, 467] width 135 height 34
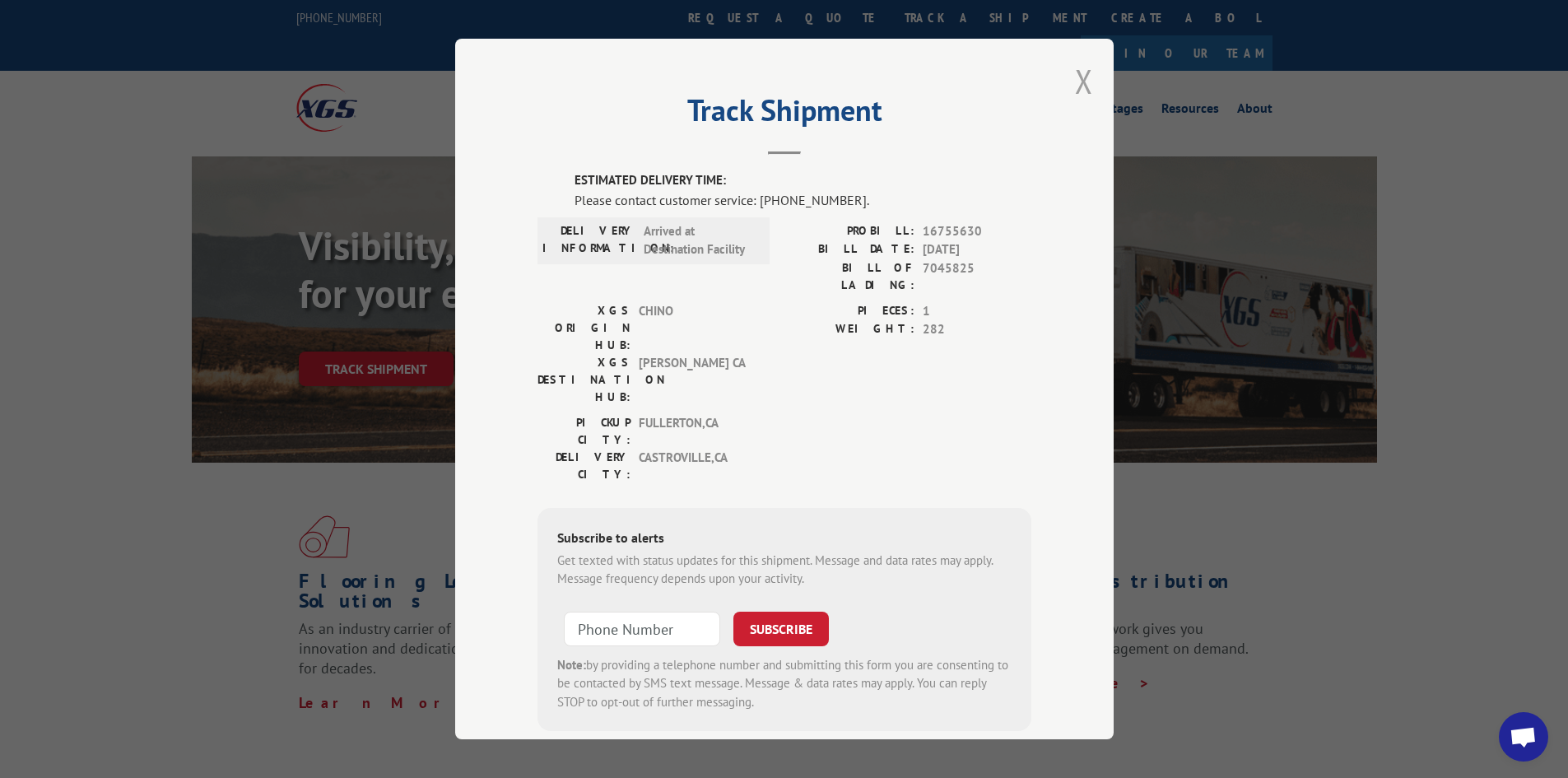
click at [1079, 83] on button "Close modal" at bounding box center [1084, 81] width 18 height 43
